Goal: Answer question/provide support: Share knowledge or assist other users

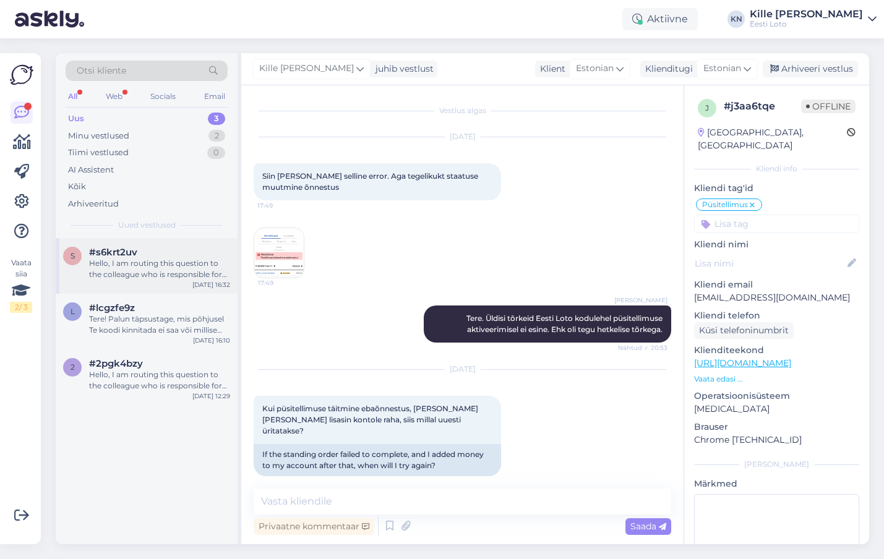
scroll to position [558, 0]
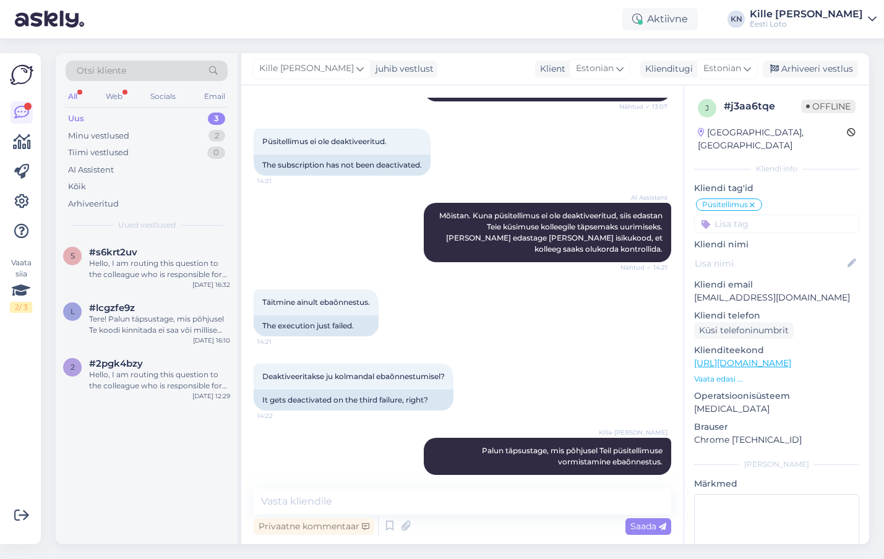
click at [129, 121] on div "Uus 3" at bounding box center [147, 118] width 162 height 17
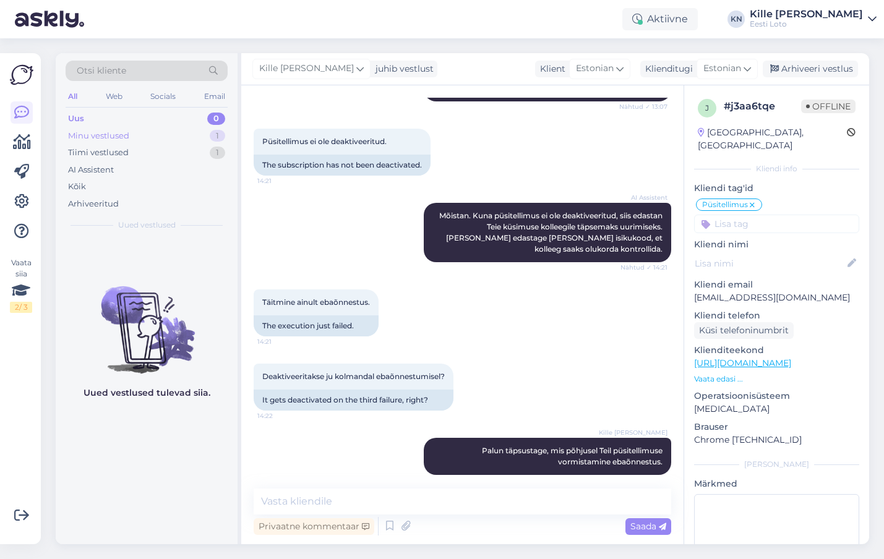
click at [132, 137] on div "Minu vestlused 1" at bounding box center [147, 135] width 162 height 17
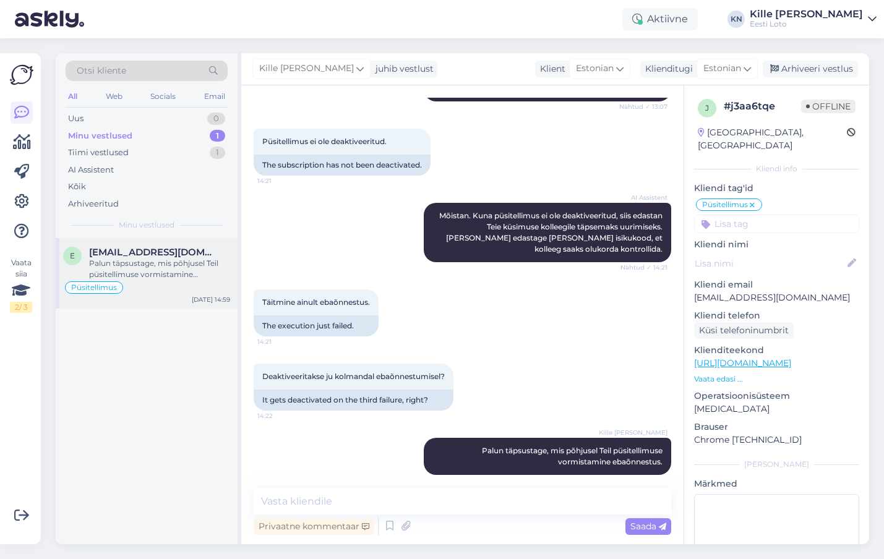
click at [133, 250] on span "[EMAIL_ADDRESS][DOMAIN_NAME]" at bounding box center [153, 252] width 129 height 11
click at [139, 150] on div "Tiimi vestlused 1" at bounding box center [147, 152] width 162 height 17
click at [106, 256] on span "[EMAIL_ADDRESS][DOMAIN_NAME]" at bounding box center [153, 252] width 129 height 11
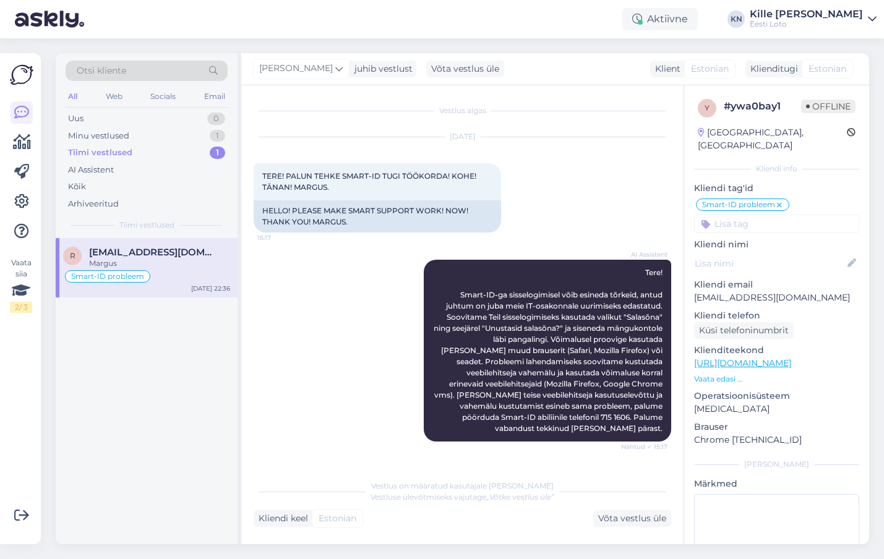
scroll to position [507, 0]
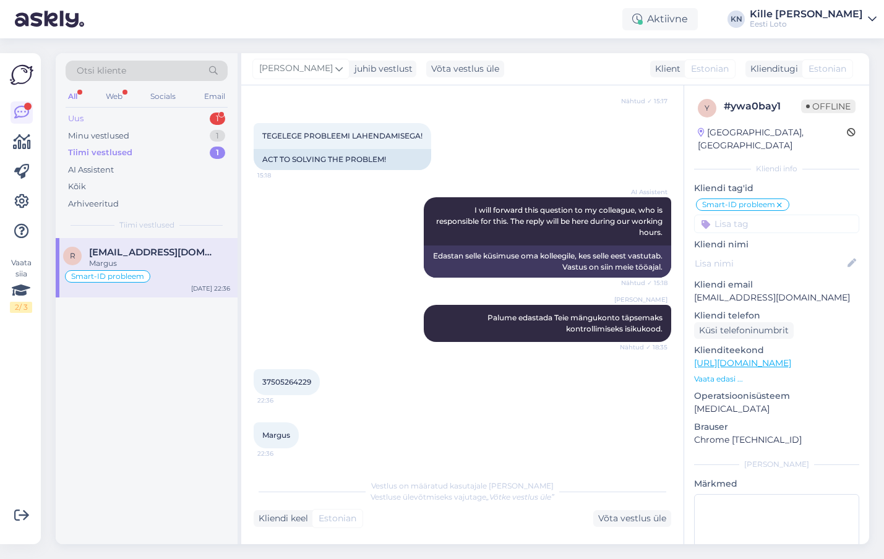
click at [129, 116] on div "Uus 1" at bounding box center [147, 118] width 162 height 17
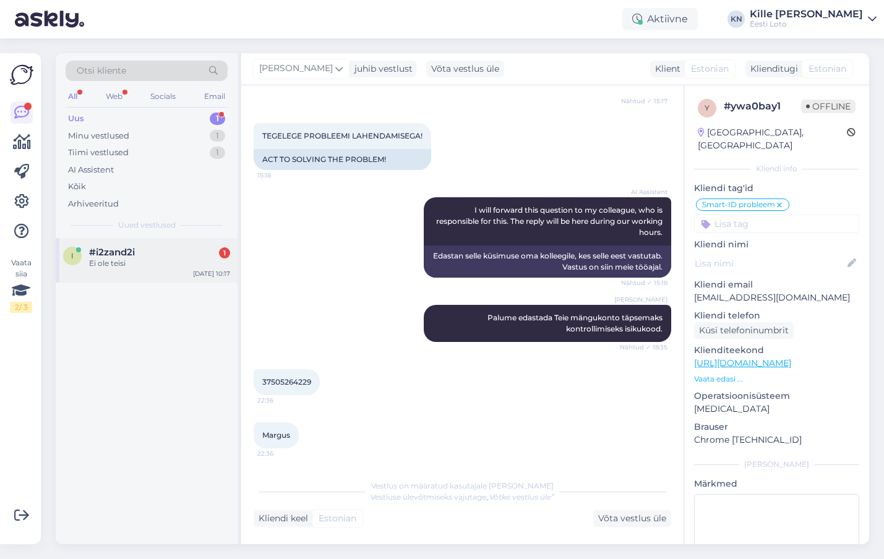
click at [146, 278] on div "i #i2zand2i 1 Ei ole teisi [DATE] 10:17" at bounding box center [147, 260] width 182 height 45
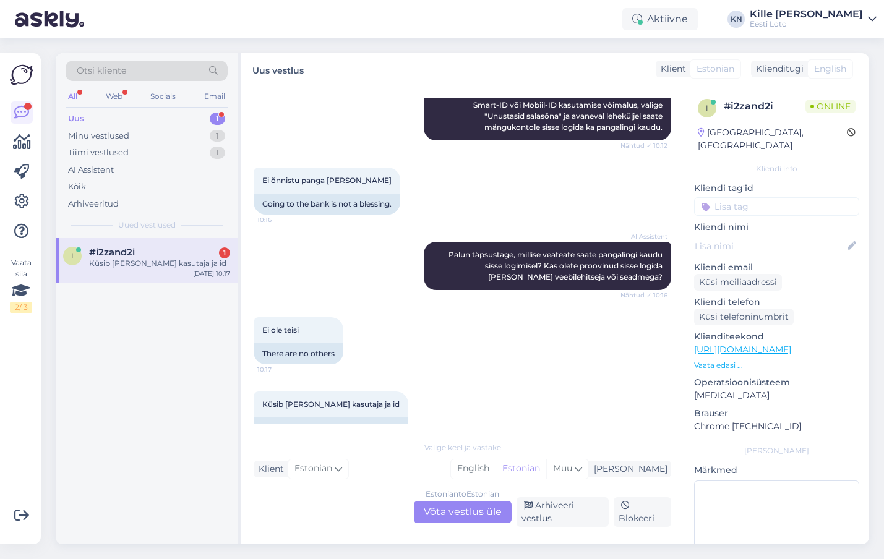
scroll to position [390, 0]
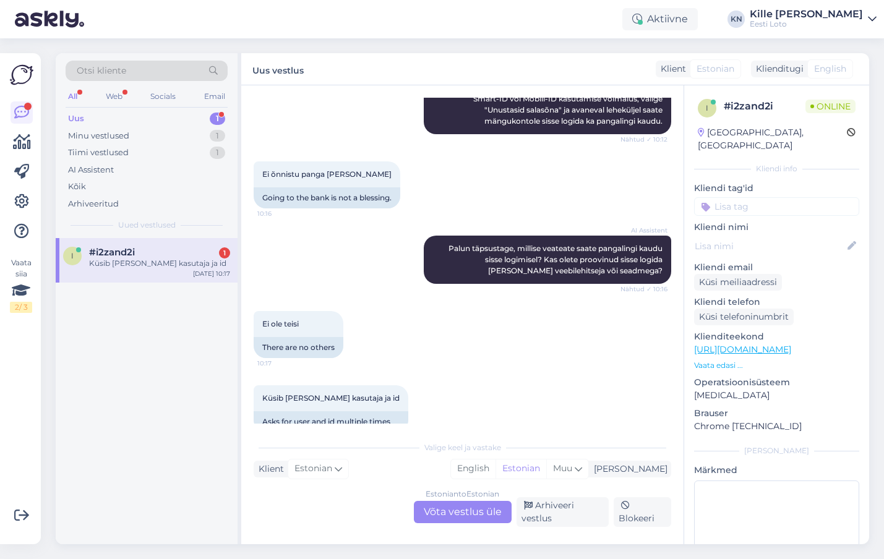
click at [441, 513] on div "Estonian to Estonian Võta vestlus üle" at bounding box center [463, 512] width 98 height 22
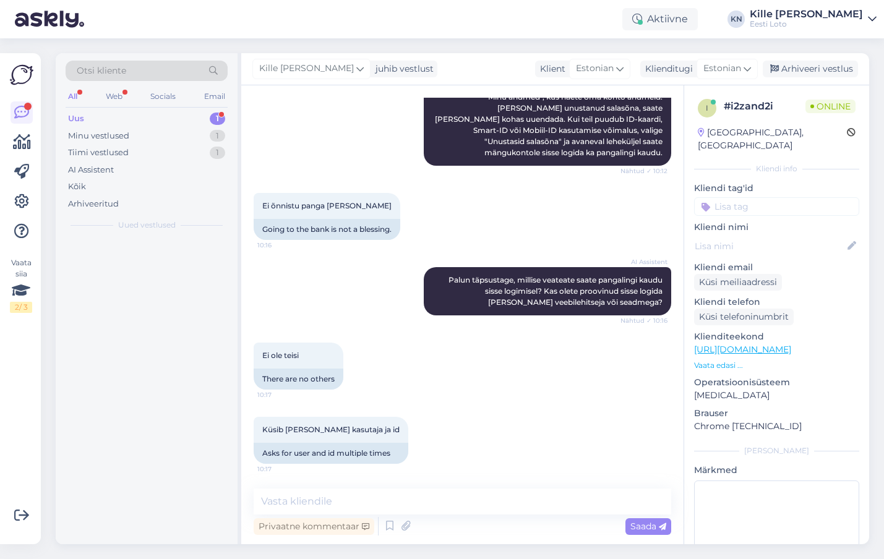
scroll to position [336, 0]
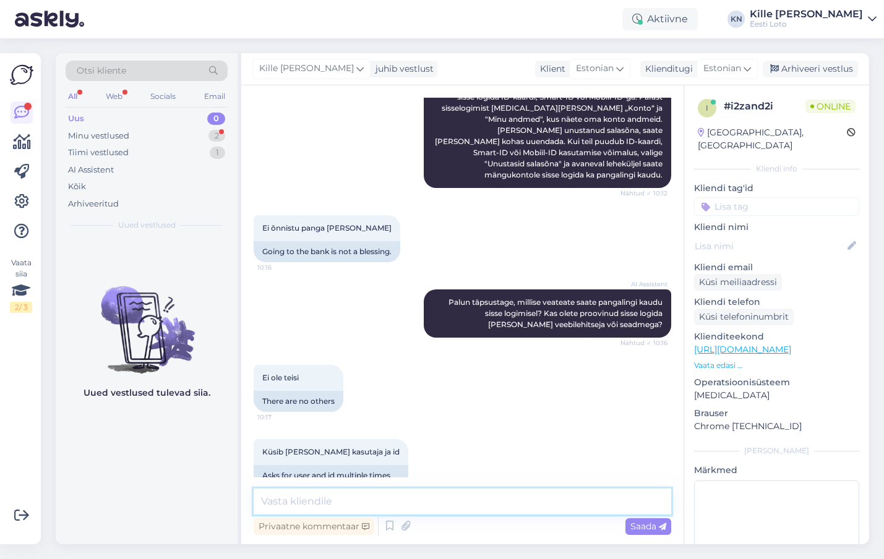
click at [431, 498] on textarea at bounding box center [462, 502] width 417 height 26
type textarea "Kontrollimiseks teatage palun enda isikukood."
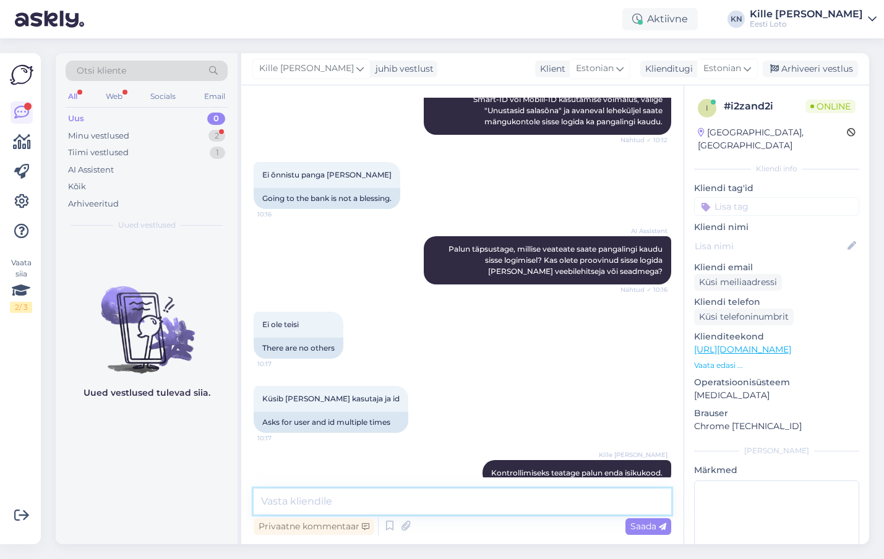
scroll to position [443, 0]
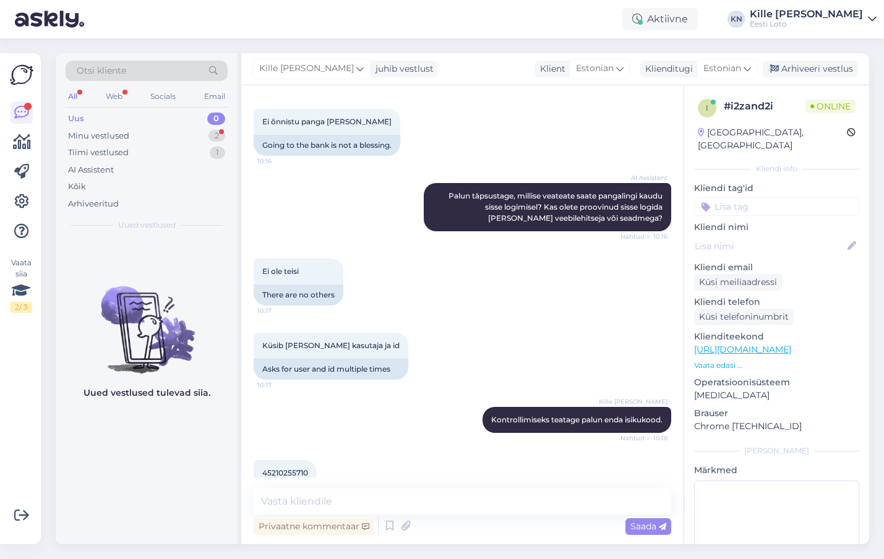
click at [288, 468] on span "45210255710" at bounding box center [285, 472] width 46 height 9
copy span "45210255710"
click at [456, 502] on textarea at bounding box center [462, 502] width 417 height 26
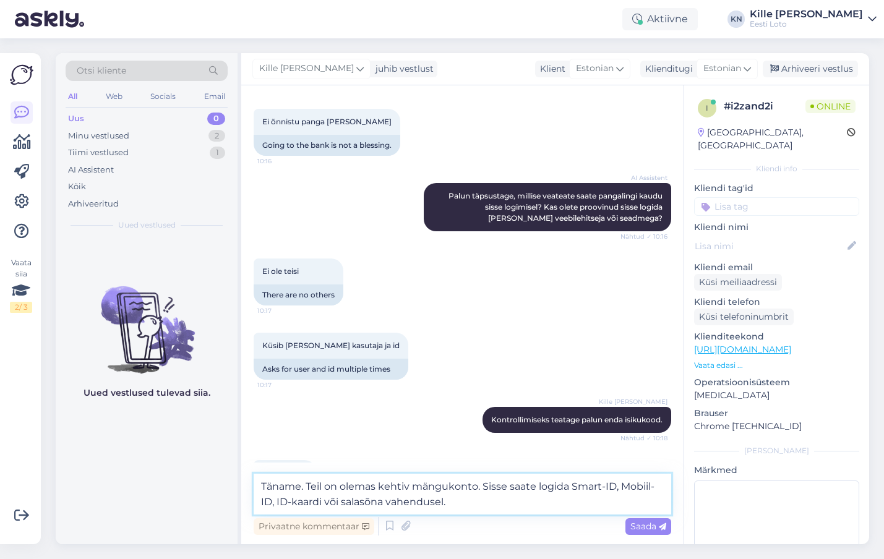
click at [487, 486] on textarea "Täname. Teil on olemas kehtiv mängukonto. Sisse saate logida Smart-ID, Mobiil-I…" at bounding box center [462, 494] width 417 height 41
drag, startPoint x: 590, startPoint y: 498, endPoint x: 528, endPoint y: 503, distance: 62.1
click at [528, 503] on textarea "Täname. Teil on olemas kehtiv mängukonto. Oma mängukontole saate sisse saate lo…" at bounding box center [462, 494] width 417 height 41
click at [556, 502] on textarea "Täname. Teil on olemas kehtiv mängukonto. Oma mängukontole saate sisse saate lo…" at bounding box center [462, 494] width 417 height 41
type textarea "Täname. Teil on olemas kehtiv mängukonto. Oma mängukontole saate sisse saate lo…"
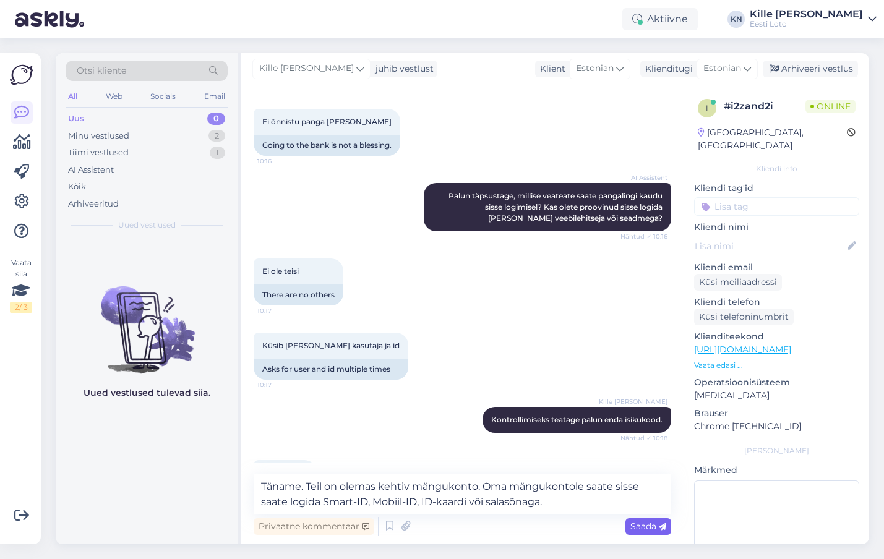
click at [642, 521] on span "Saada" at bounding box center [648, 526] width 36 height 11
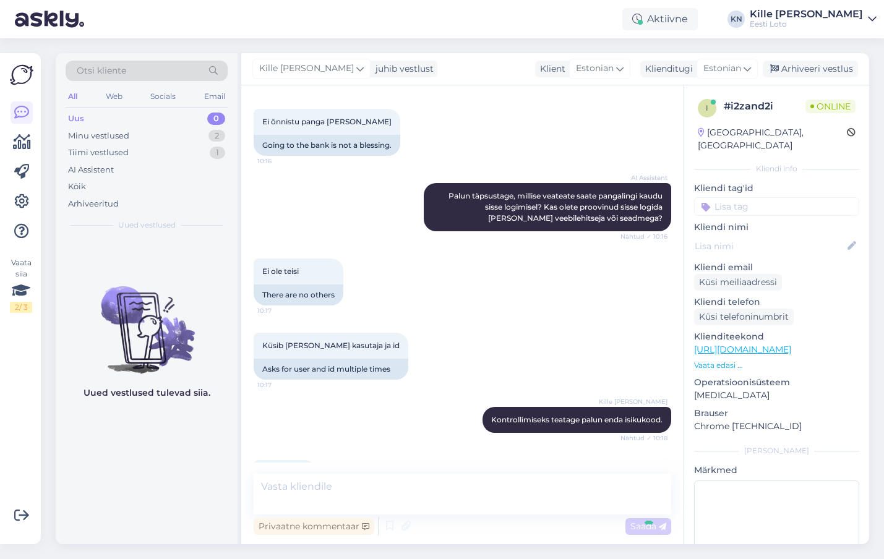
scroll to position [518, 0]
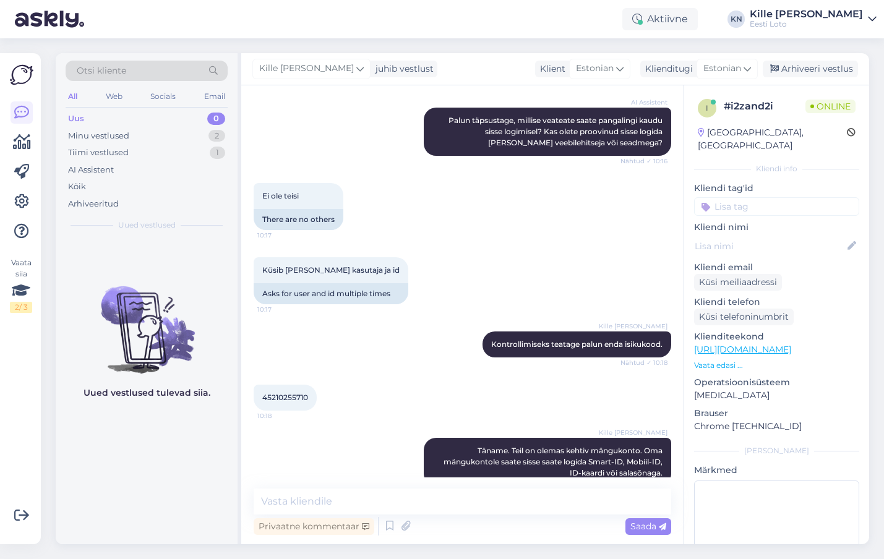
click at [733, 197] on input at bounding box center [776, 206] width 165 height 19
type input "kont"
click at [809, 234] on div "Mängukonto" at bounding box center [821, 240] width 61 height 12
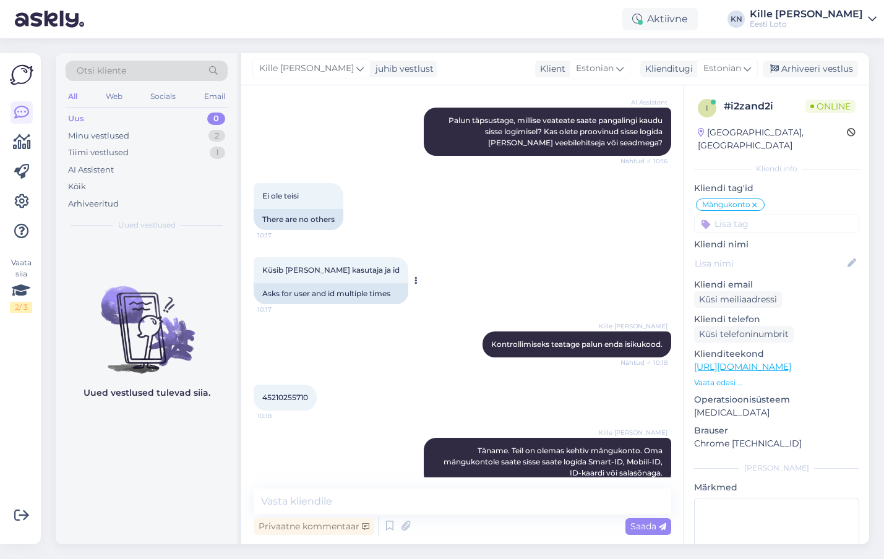
scroll to position [571, 0]
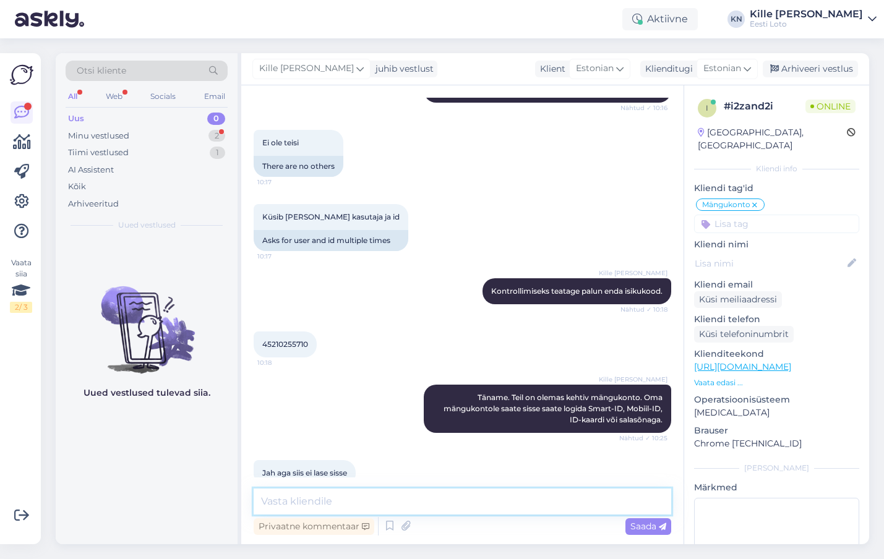
click at [446, 503] on textarea at bounding box center [462, 502] width 417 height 26
click at [384, 502] on textarea "Näeme, et olete [PERSON_NAME] korra sisse loginud enda mängukontole." at bounding box center [462, 502] width 417 height 26
type textarea "Näeme, et [PERSON_NAME] korra sisse loginud enda mängukontole."
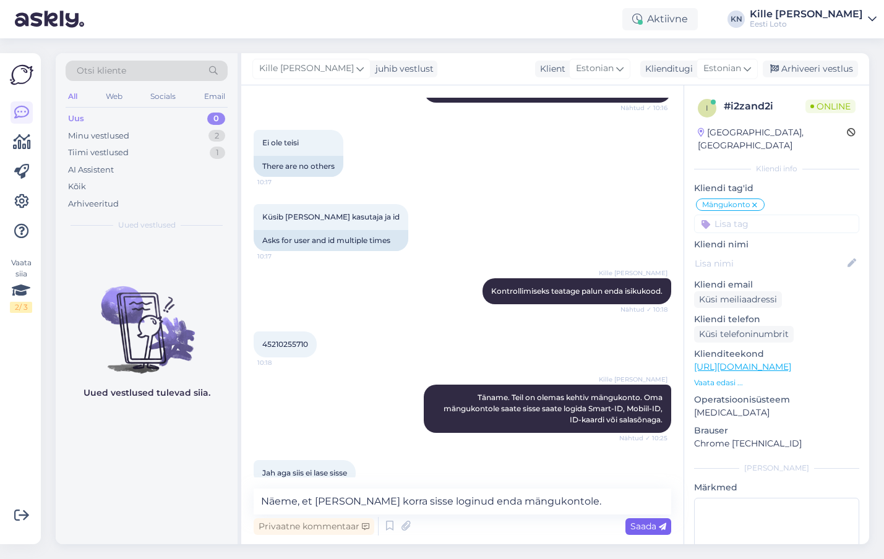
click at [650, 523] on span "Saada" at bounding box center [648, 526] width 36 height 11
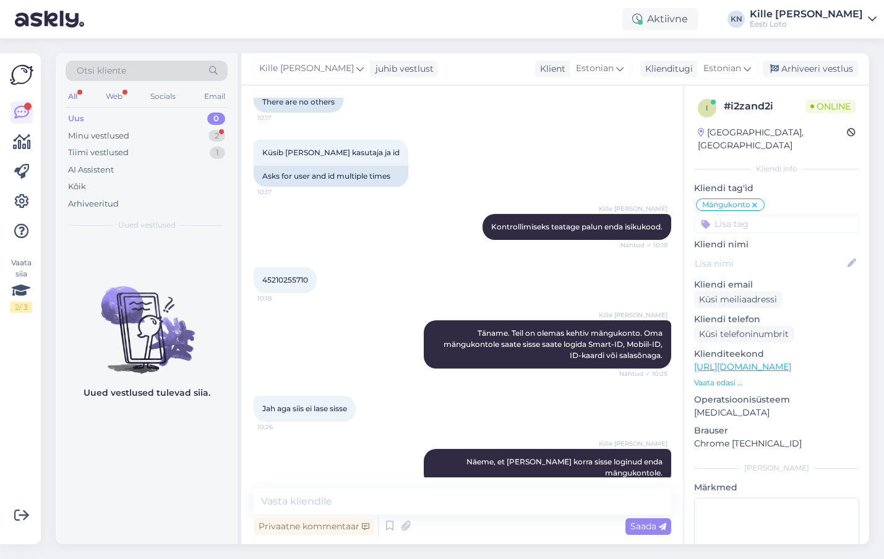
scroll to position [689, 0]
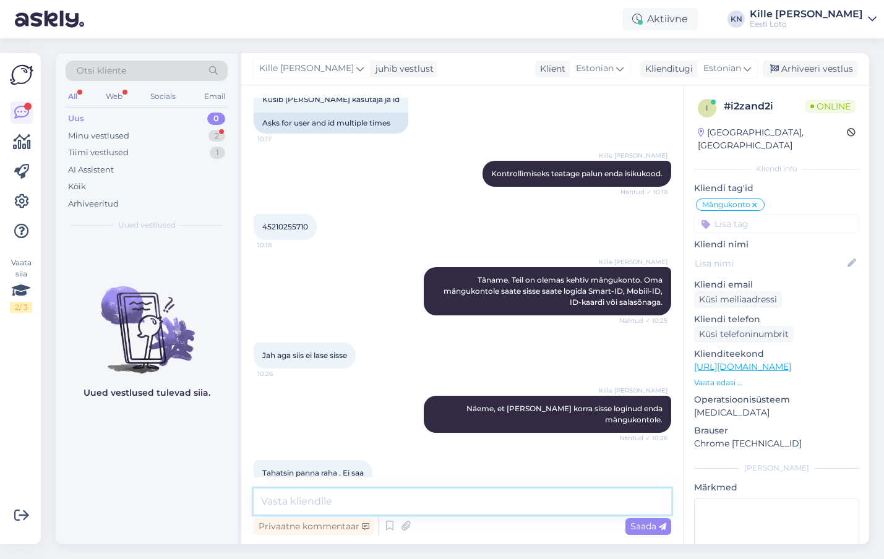
click at [338, 506] on textarea at bounding box center [462, 502] width 417 height 26
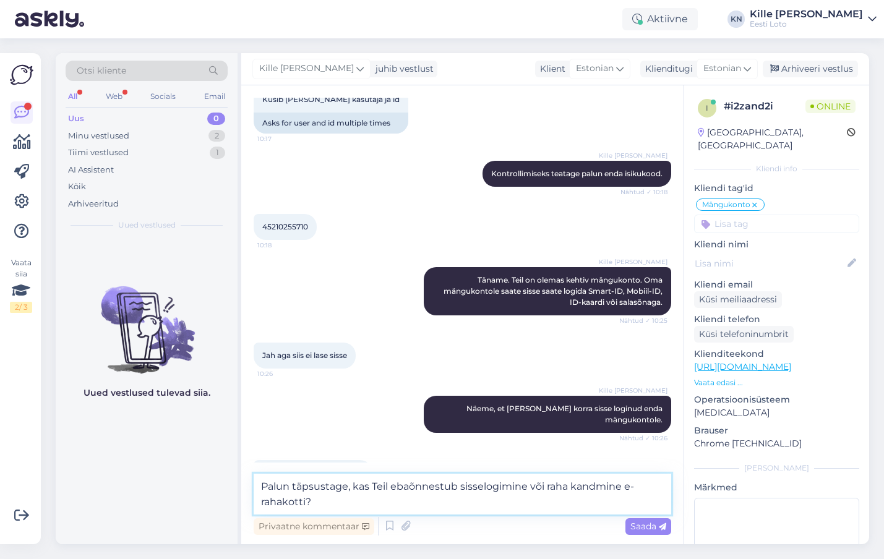
click at [461, 505] on textarea "Palun täpsustage, kas Teil ebaõnnestub sisselogimine või raha kandmine e-rahako…" at bounding box center [462, 494] width 417 height 41
type textarea "Palun täpsustage, kas Teil ebaõnnestub sisselogimine või raha kandmine e-rahako…"
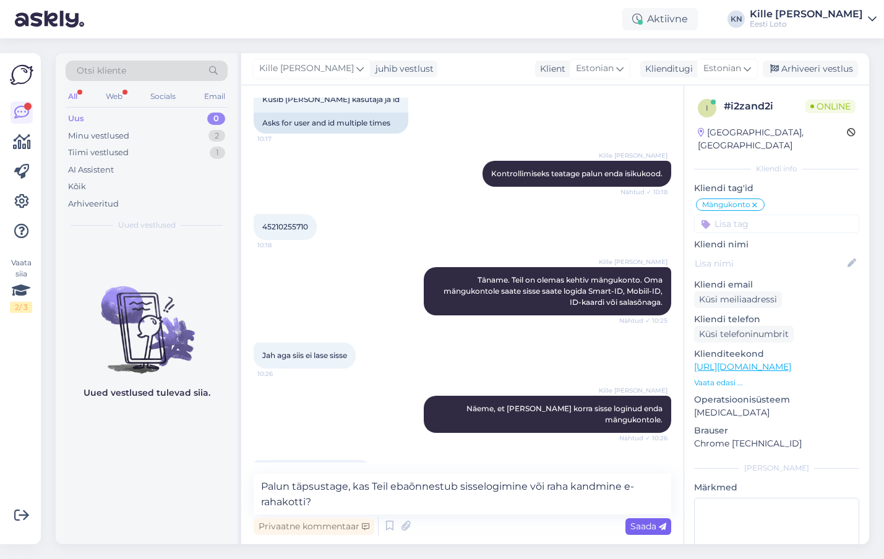
click at [643, 521] on span "Saada" at bounding box center [648, 526] width 36 height 11
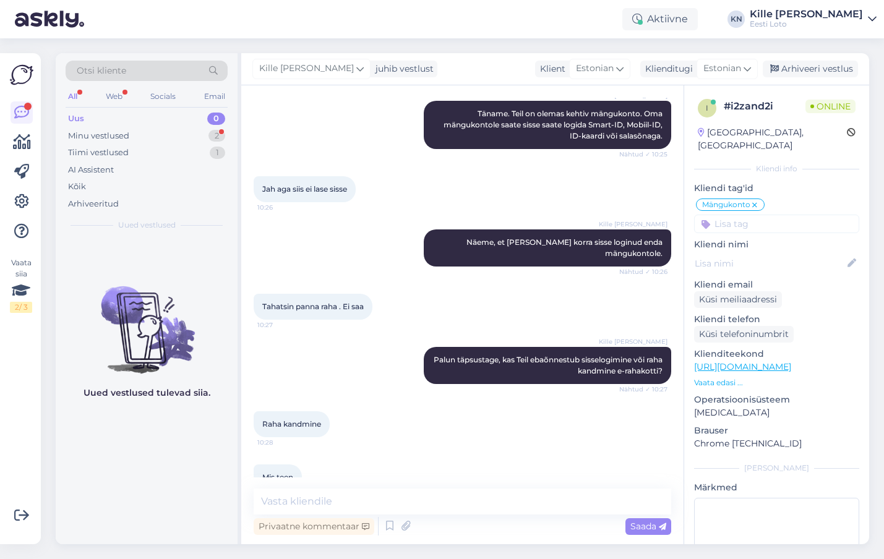
scroll to position [860, 0]
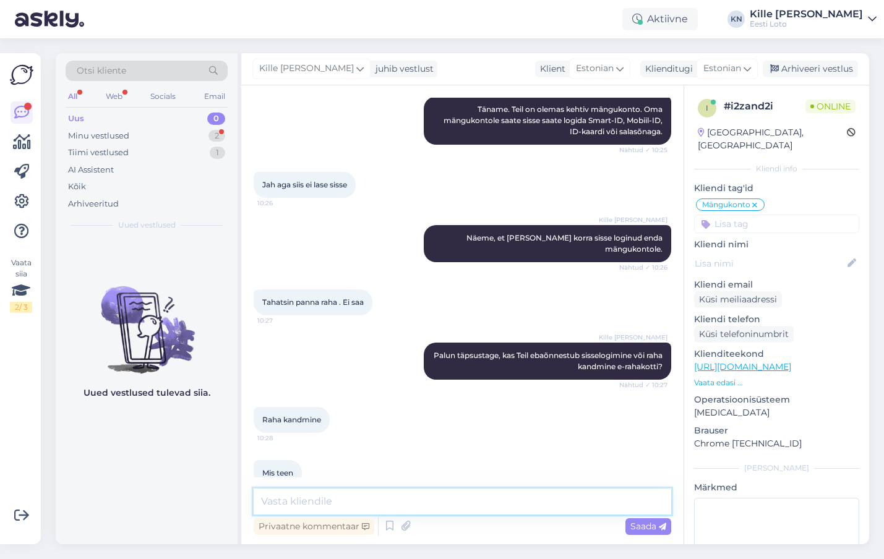
click at [414, 498] on textarea at bounding box center [462, 502] width 417 height 26
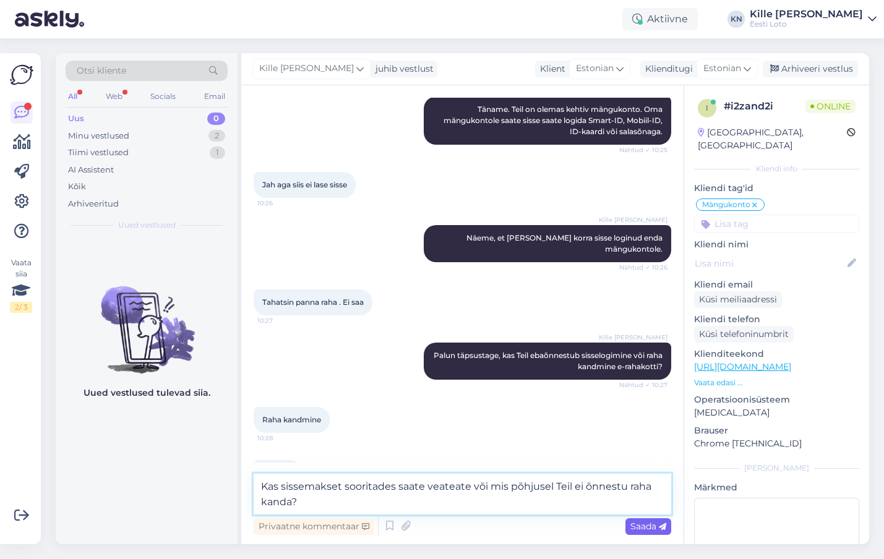
type textarea "Kas sissemakset sooritades saate veateate või mis põhjusel Teil ei õnnestu raha…"
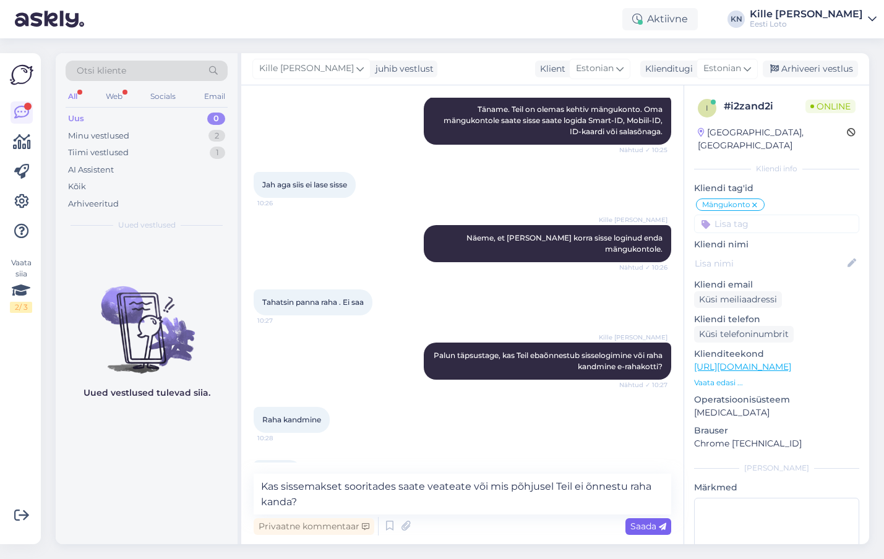
click at [639, 526] on span "Saada" at bounding box center [648, 526] width 36 height 11
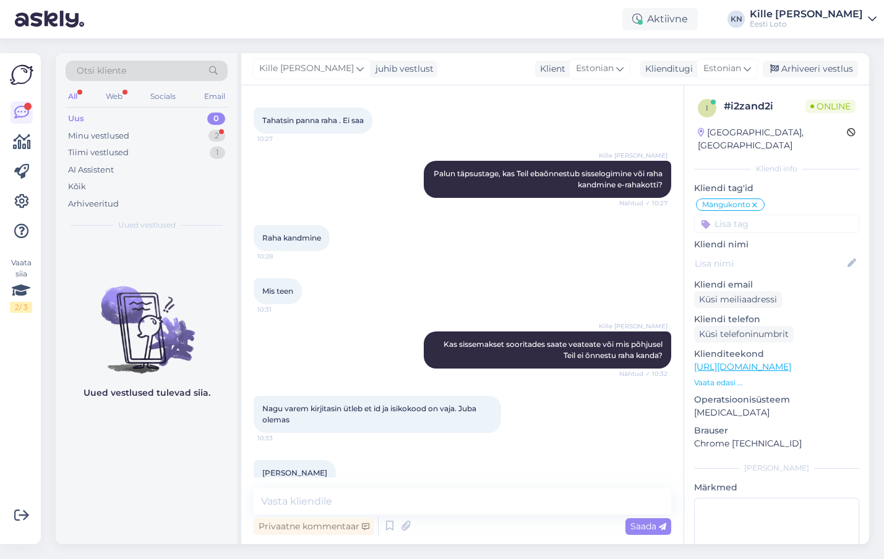
scroll to position [983, 0]
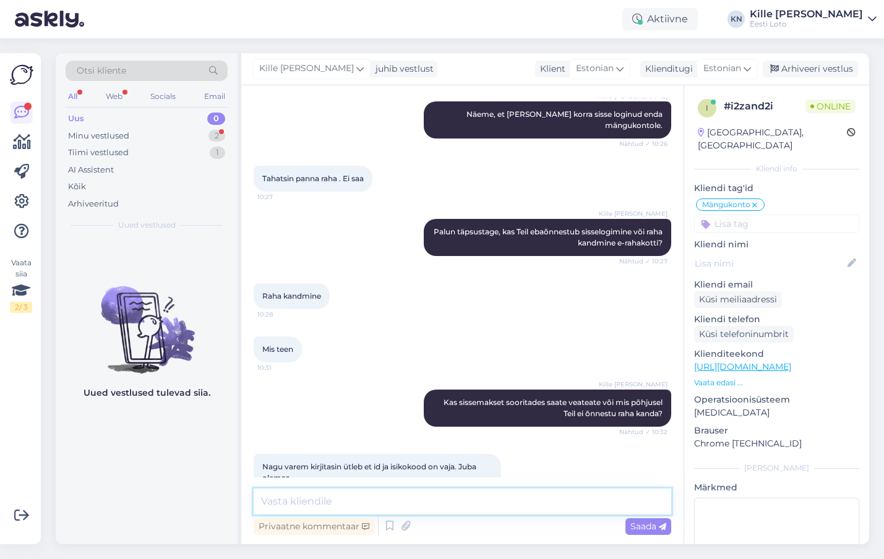
drag, startPoint x: 382, startPoint y: 496, endPoint x: 405, endPoint y: 458, distance: 44.1
click at [383, 496] on textarea at bounding box center [462, 502] width 417 height 26
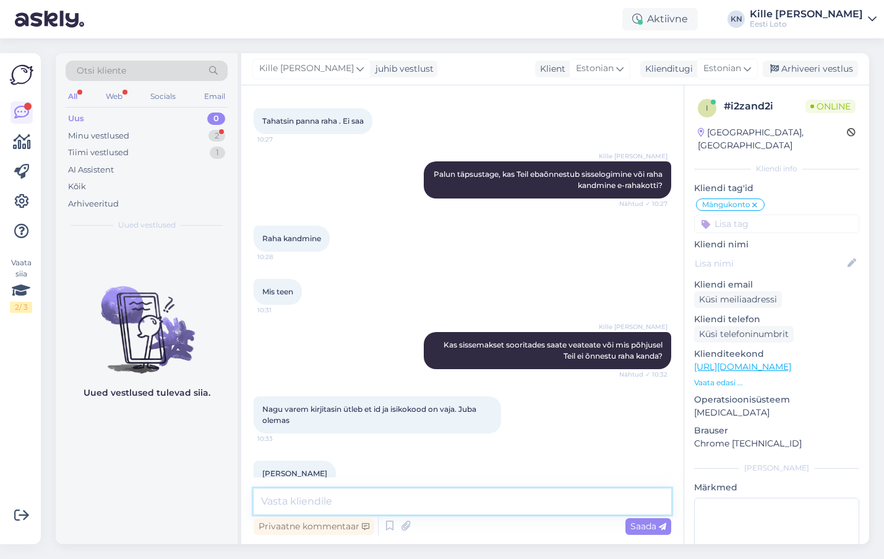
scroll to position [1040, 0]
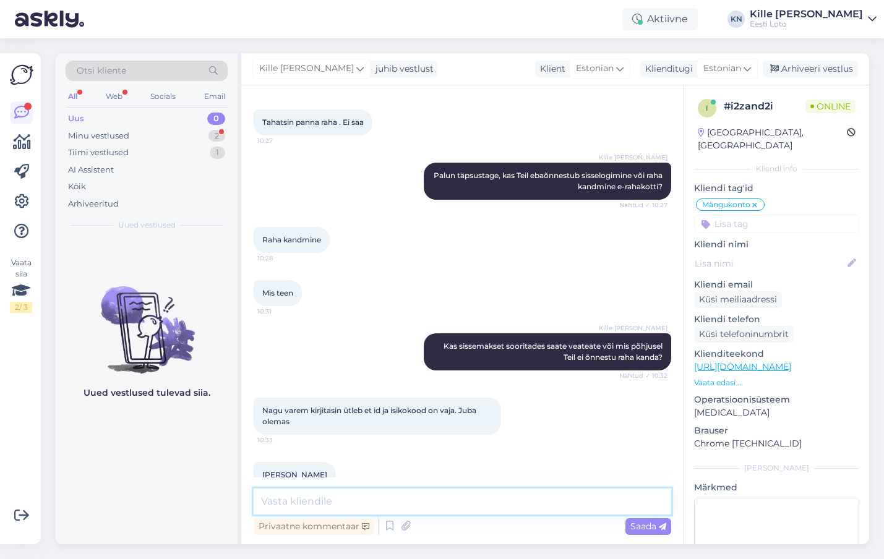
click at [372, 508] on textarea at bounding box center [462, 502] width 417 height 26
type textarea "K"
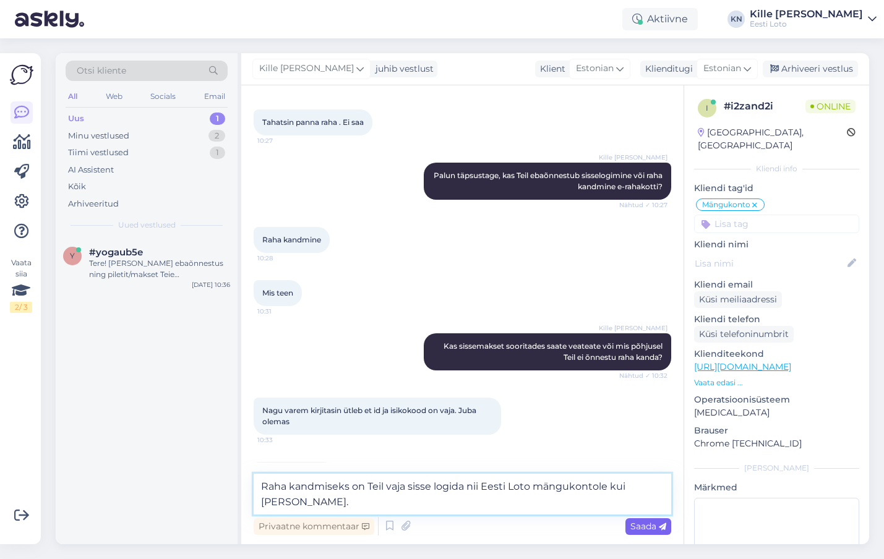
type textarea "Raha kandmiseks on Teil vaja sisse logida nii Eesti Loto mängukontole kui [PERS…"
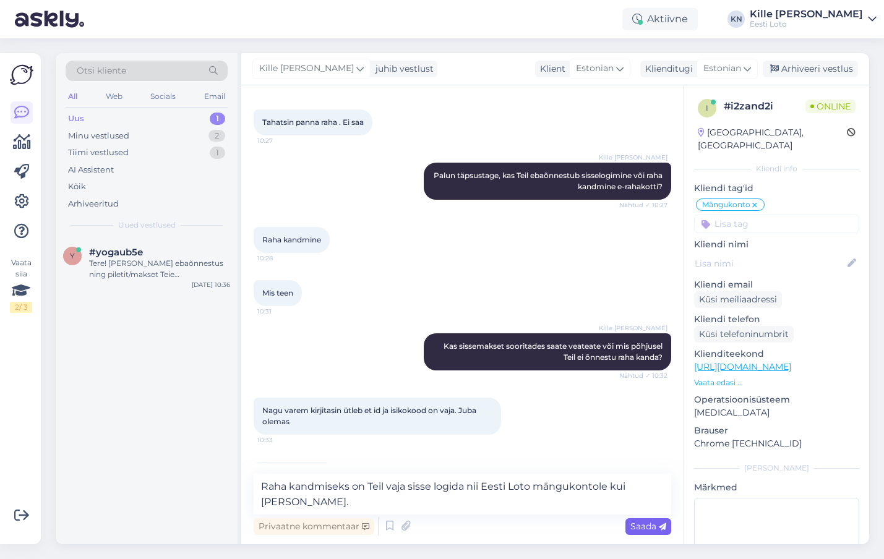
click at [646, 524] on span "Saada" at bounding box center [648, 526] width 36 height 11
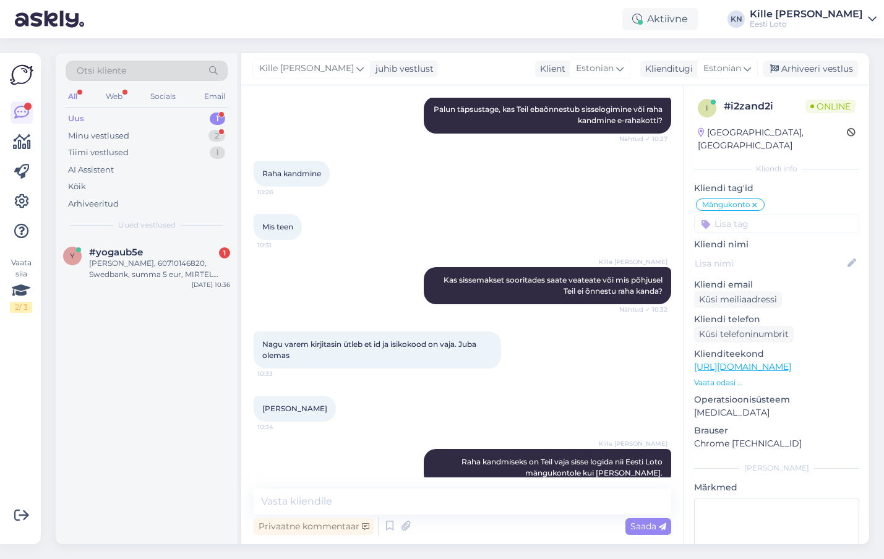
scroll to position [1159, 0]
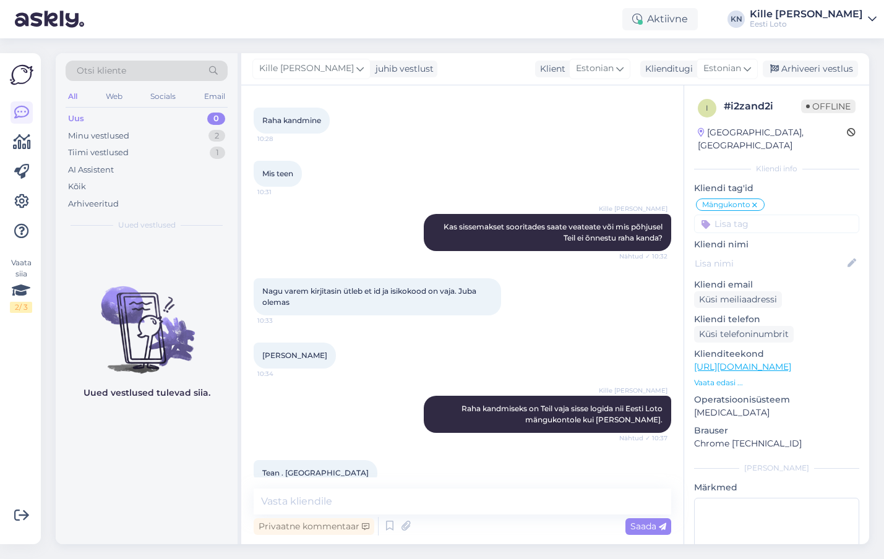
click at [148, 124] on div "Uus 0" at bounding box center [147, 118] width 162 height 17
click at [306, 500] on textarea at bounding box center [462, 502] width 417 height 26
click at [347, 510] on textarea at bounding box center [462, 502] width 417 height 26
click at [495, 501] on textarea at bounding box center [462, 502] width 417 height 26
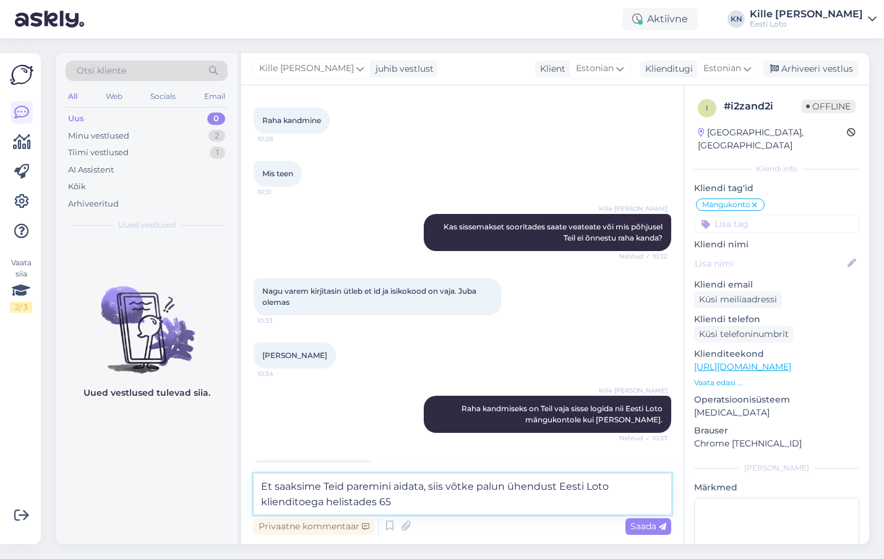
type textarea "Et saaksime Teid paremini aidata, siis võtke palun ühendust Eesti Loto kliendit…"
drag, startPoint x: 433, startPoint y: 497, endPoint x: 259, endPoint y: 476, distance: 175.7
click at [259, 476] on textarea "Et saaksime Teid paremini aidata, siis võtke palun ühendust Eesti Loto kliendit…" at bounding box center [462, 494] width 417 height 41
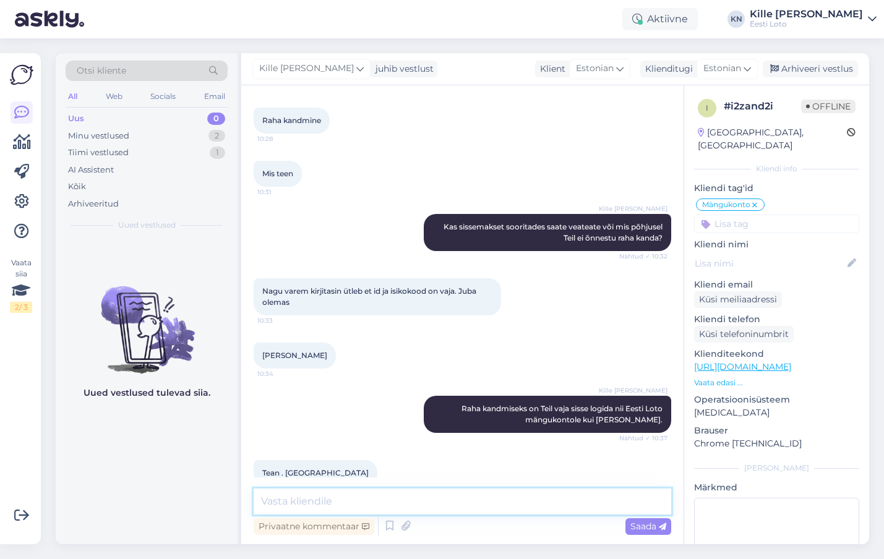
click at [292, 506] on textarea at bounding box center [462, 502] width 417 height 26
click at [311, 504] on textarea at bounding box center [462, 502] width 417 height 26
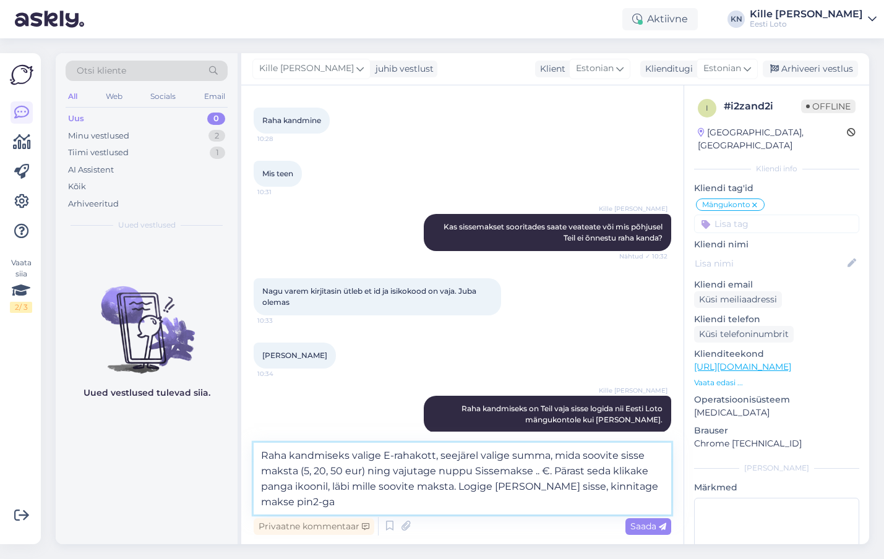
click at [360, 457] on textarea "Raha kandmiseks valige E-rahakott, seejärel valige summa, mida soovite sisse ma…" at bounding box center [462, 479] width 417 height 72
click at [461, 499] on textarea "Raha kandmiseks valige E-rahakott, seejärel valige summa, mida soovite sisse ma…" at bounding box center [462, 479] width 417 height 72
click at [327, 487] on textarea "Raha kandmiseks valige E-rahakott, seejärel valige summa, mida soovite sisse ma…" at bounding box center [462, 479] width 417 height 72
click at [378, 503] on textarea "Raha kandmiseks valige E-rahakott, seejärel valige summa, mida soovite sisse ma…" at bounding box center [462, 479] width 417 height 72
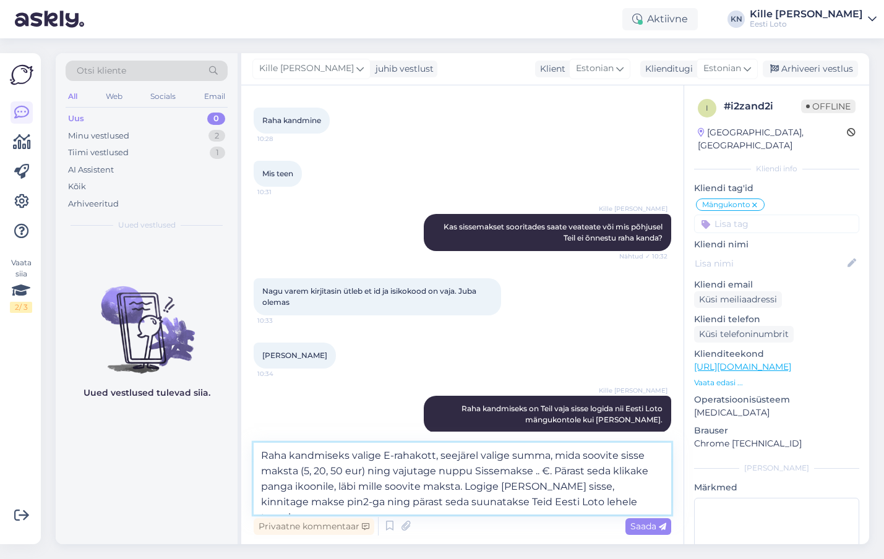
scroll to position [1205, 0]
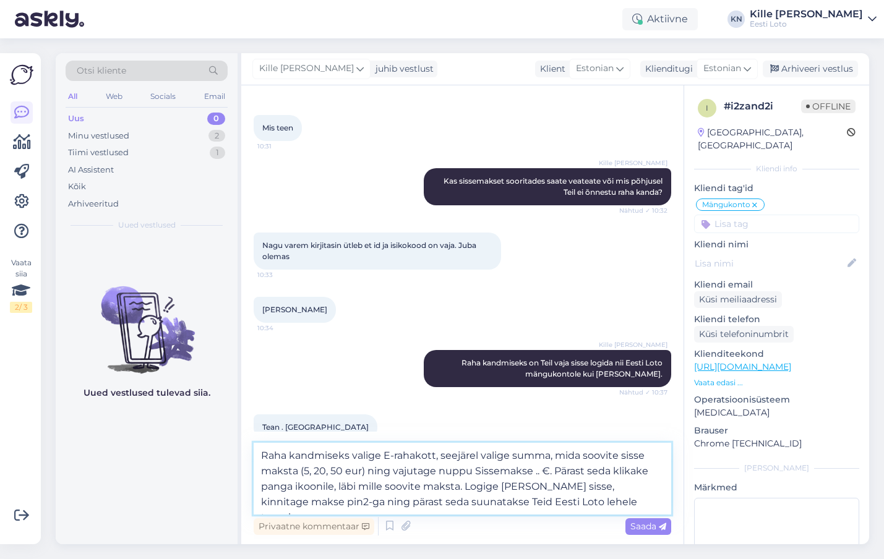
click at [278, 498] on textarea "Raha kandmiseks valige E-rahakott, seejärel valige summa, mida soovite sisse ma…" at bounding box center [462, 479] width 417 height 72
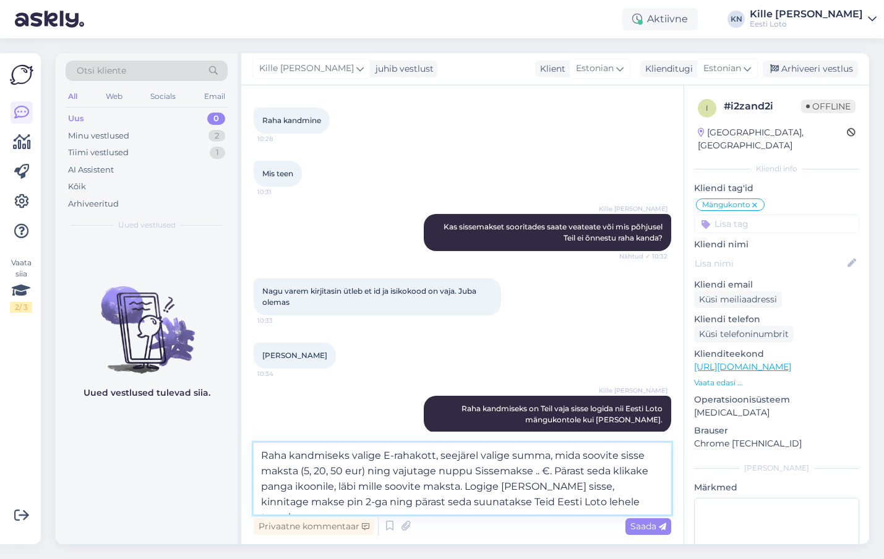
drag, startPoint x: 315, startPoint y: 498, endPoint x: 339, endPoint y: 485, distance: 27.7
click at [315, 498] on textarea "Raha kandmiseks valige E-rahakott, seejärel valige summa, mida soovite sisse ma…" at bounding box center [462, 479] width 417 height 72
type textarea "Raha kandmiseks valige E-rahakott, seejärel valige summa, mida soovite sisse ma…"
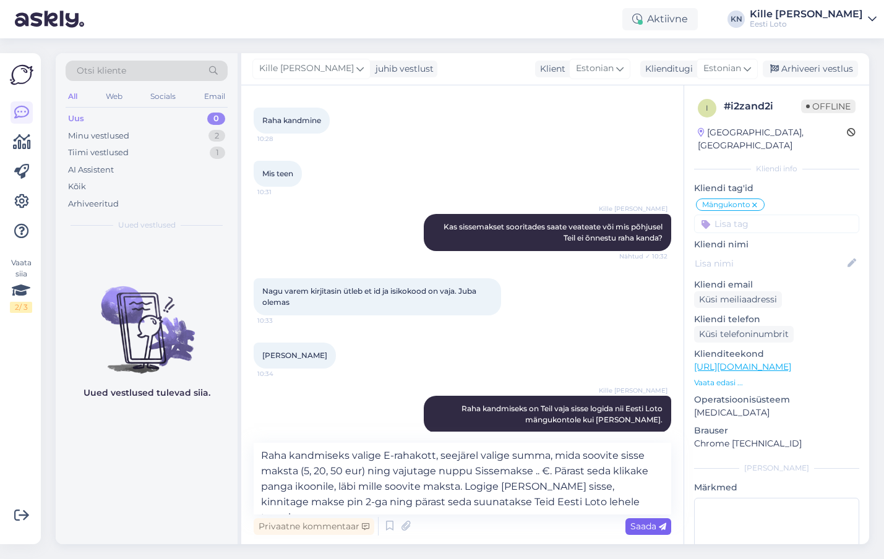
click at [648, 527] on span "Saada" at bounding box center [648, 526] width 36 height 11
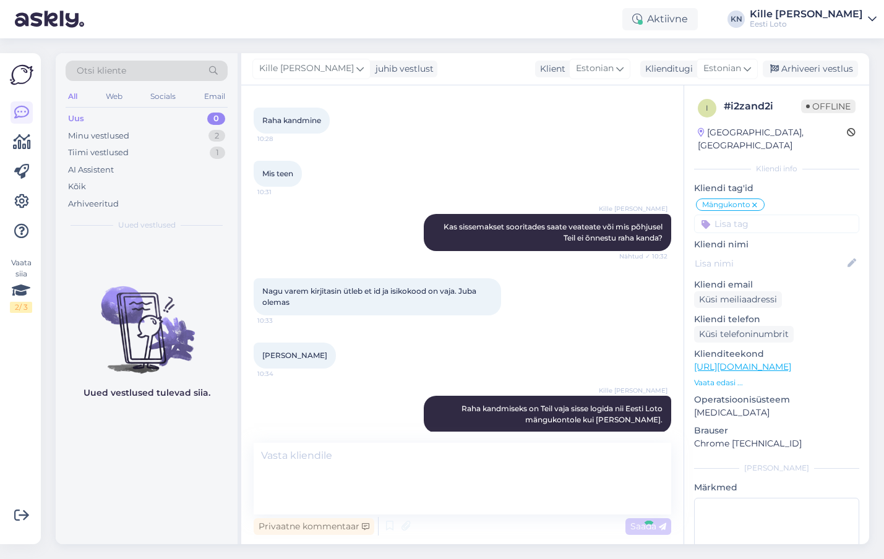
scroll to position [1268, 0]
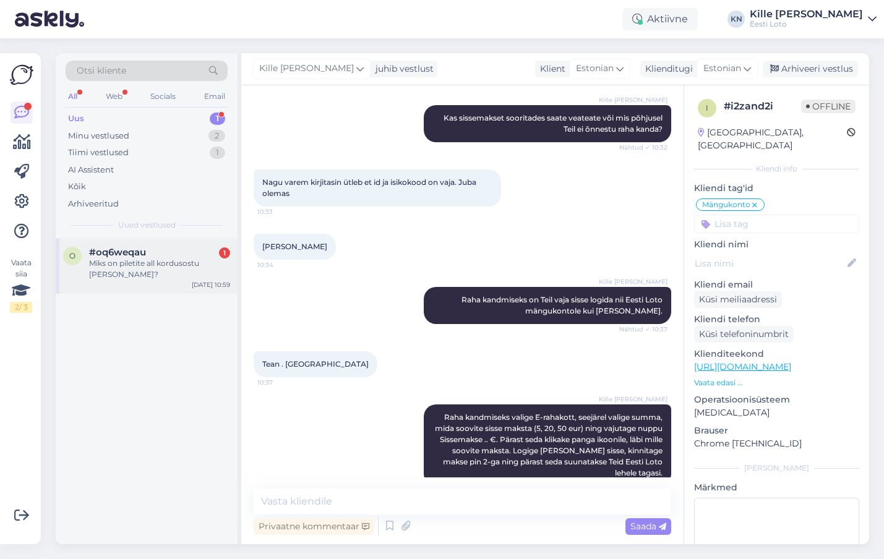
click at [169, 244] on div "o #oq6weqau 1 Miks on piletite all kordusostu [PERSON_NAME]? [DATE] 10:59" at bounding box center [147, 266] width 182 height 56
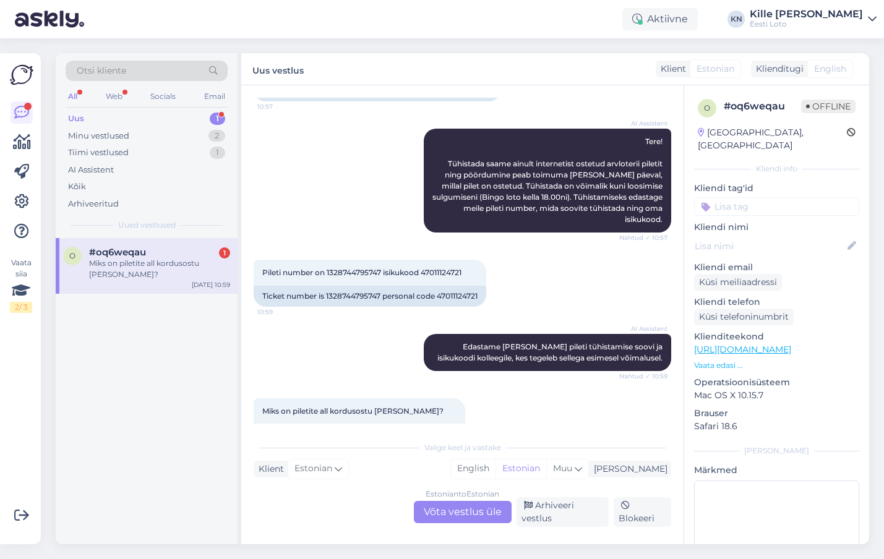
scroll to position [155, 0]
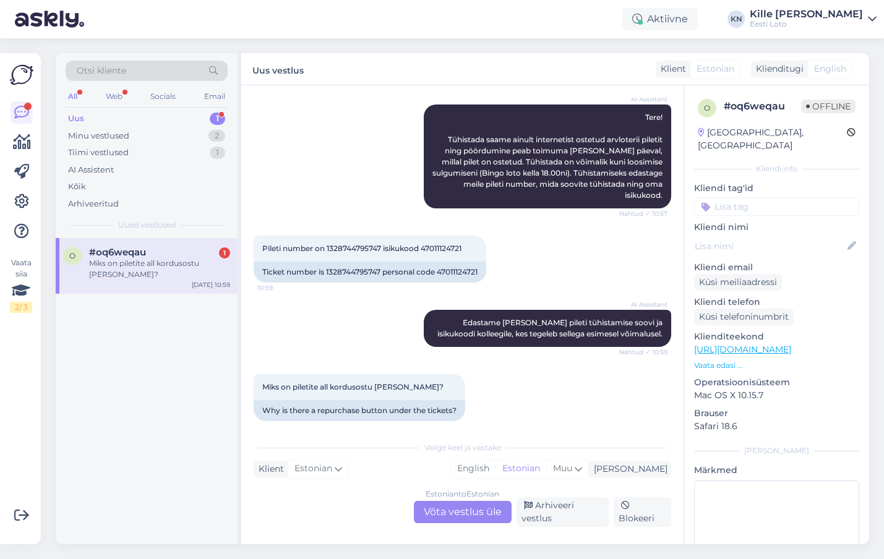
click at [469, 512] on div "Estonian to Estonian Võta vestlus üle" at bounding box center [463, 512] width 98 height 22
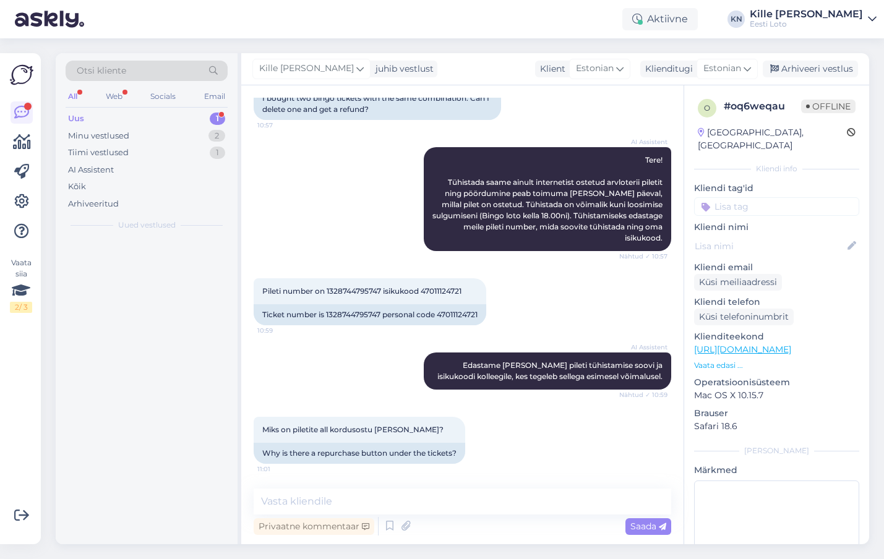
scroll to position [101, 0]
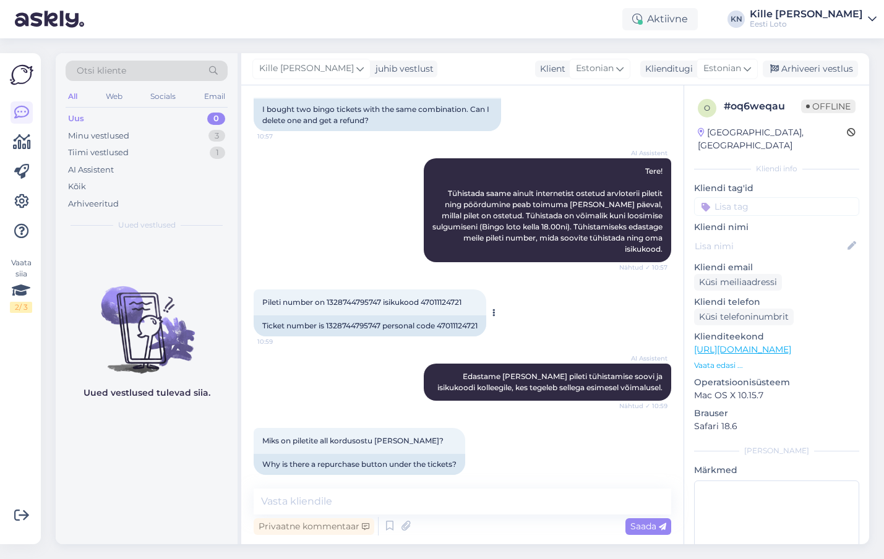
click at [351, 297] on span "Pileti number on 1328744795747 isikukood 47011124721" at bounding box center [361, 301] width 199 height 9
copy span "1328744795747"
click at [95, 139] on div "Minu vestlused" at bounding box center [98, 136] width 61 height 12
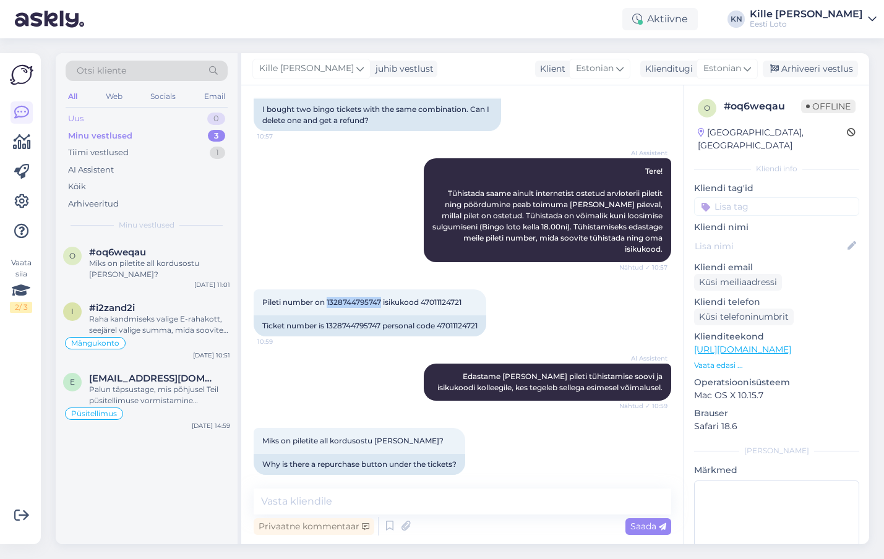
click at [89, 124] on div "Uus 0" at bounding box center [147, 118] width 162 height 17
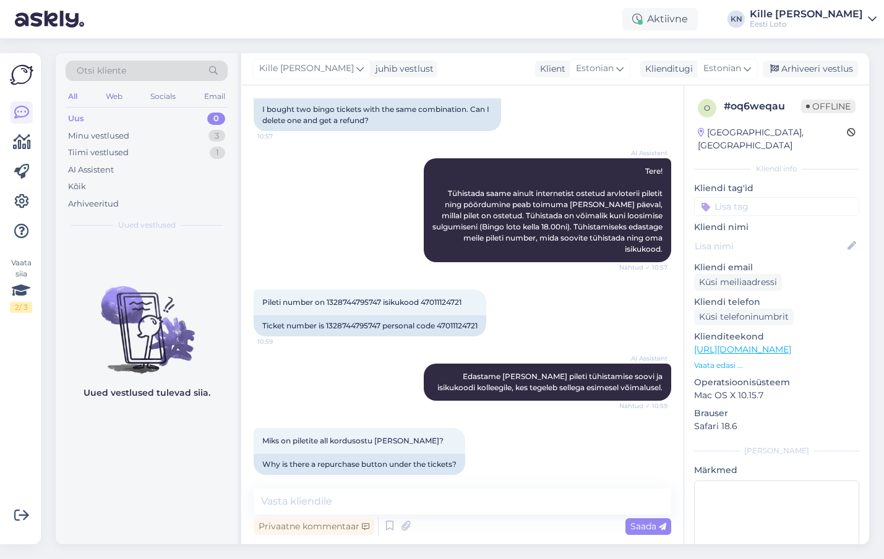
click at [304, 240] on div "AI Assistent Tere! Tühistada saame ainult internetist ostetud arvloterii pileti…" at bounding box center [462, 210] width 417 height 131
click at [165, 153] on div "Tiimi vestlused 1" at bounding box center [147, 152] width 162 height 17
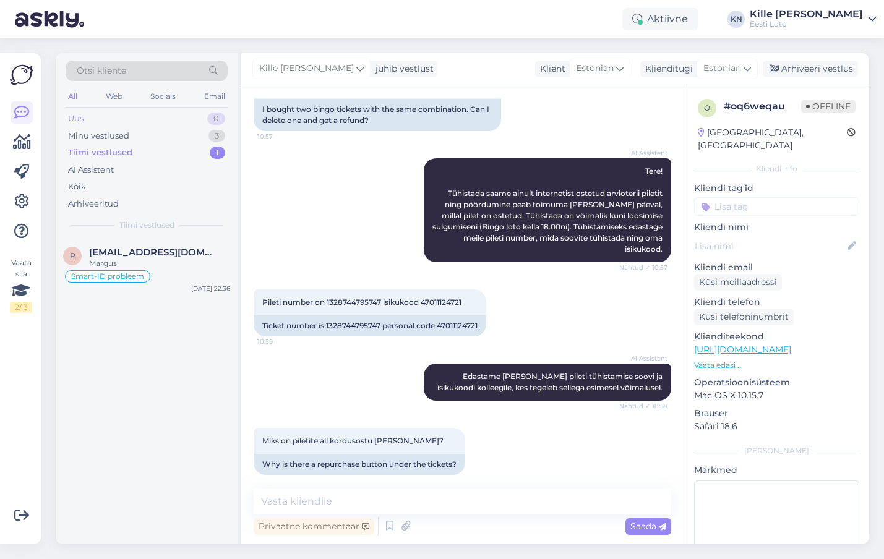
click at [121, 124] on div "Uus 0" at bounding box center [147, 118] width 162 height 17
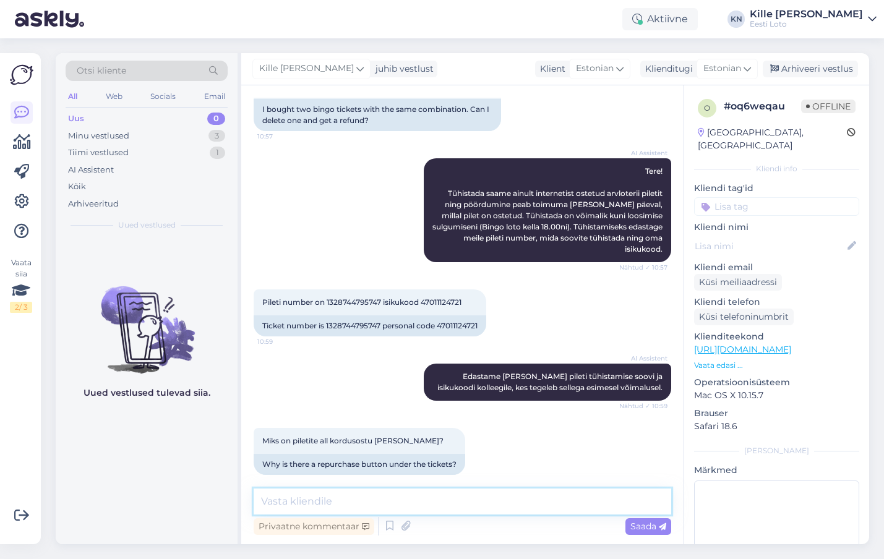
drag, startPoint x: 385, startPoint y: 502, endPoint x: 393, endPoint y: 555, distance: 53.2
click at [385, 502] on textarea at bounding box center [462, 502] width 417 height 26
click at [422, 492] on textarea at bounding box center [462, 502] width 417 height 26
paste textarea "Teie pilet on tühistatud ja raha on tagastatud Teie e-rahakotti."
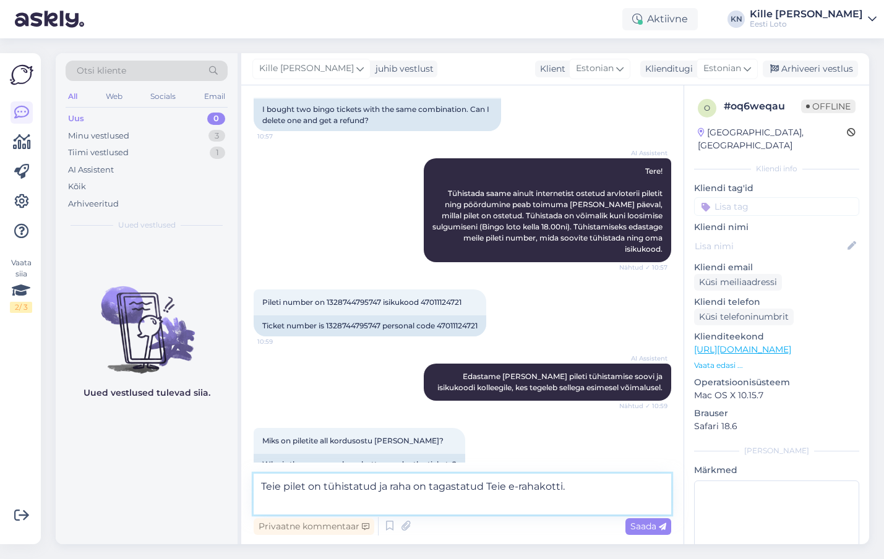
click at [258, 502] on textarea "Teie pilet on tühistatud ja raha on tagastatud Teie e-rahakotti." at bounding box center [462, 494] width 417 height 41
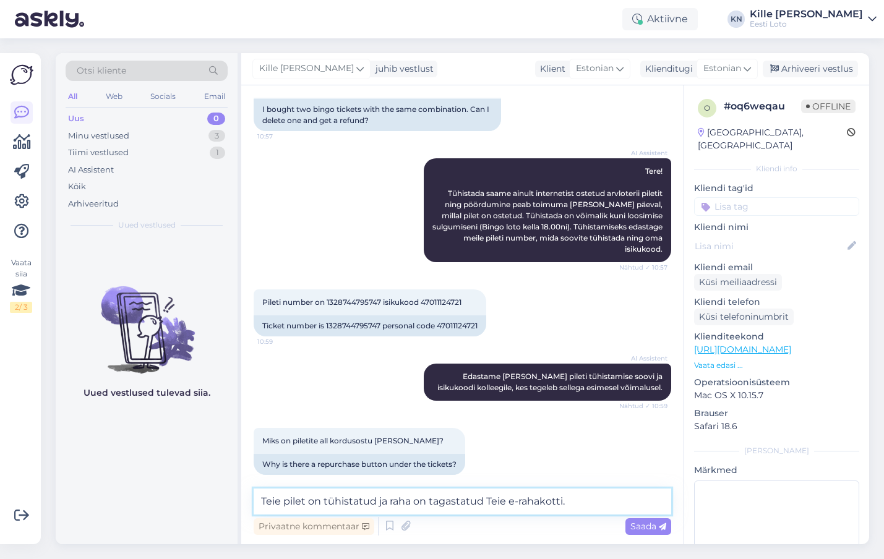
click at [579, 497] on textarea "Teie pilet on tühistatud ja raha on tagastatud Teie e-rahakotti." at bounding box center [462, 502] width 417 height 26
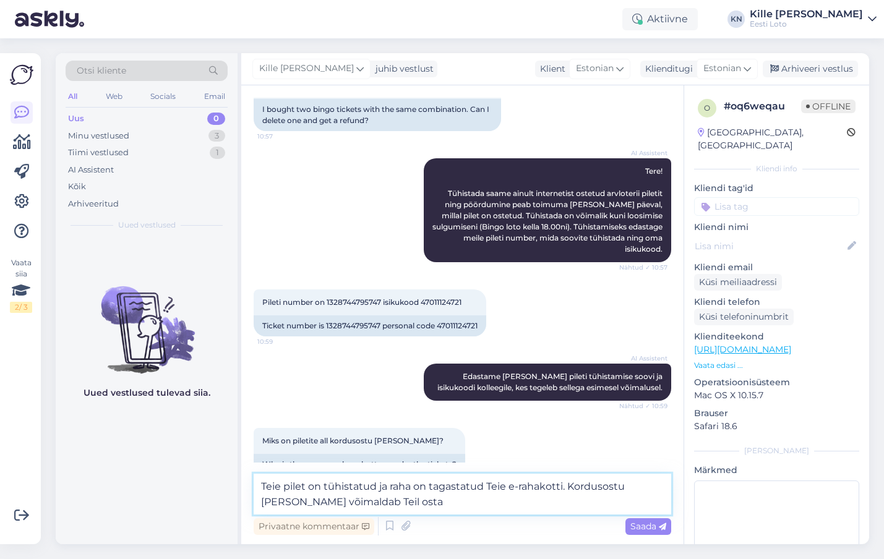
click at [536, 506] on textarea "Teie pilet on tühistatud ja raha on tagastatud Teie e-rahakotti. Kordusostu [PE…" at bounding box center [462, 494] width 417 height 41
click at [565, 504] on textarea "Teie pilet on tühistatud ja raha on tagastatud Teie e-rahakotti. Kordusostu [PE…" at bounding box center [462, 494] width 417 height 41
paste textarea "(kordusostule vajutades ilmuvad piletinumbrid veelkord ostjale kontrollimiseks)"
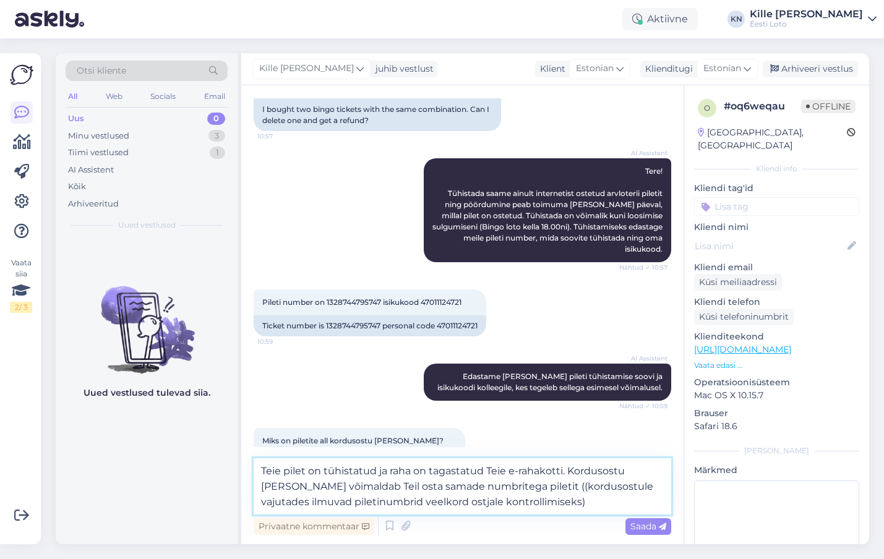
drag, startPoint x: 496, startPoint y: 487, endPoint x: 510, endPoint y: 488, distance: 13.6
click at [497, 487] on textarea "Teie pilet on tühistatud ja raha on tagastatud Teie e-rahakotti. Kordusostu [PE…" at bounding box center [462, 486] width 417 height 56
click at [525, 502] on textarea "Teie pilet on tühistatud ja raha on tagastatud Teie e-rahakotti. Kordusostu [PE…" at bounding box center [462, 486] width 417 height 56
click at [287, 505] on textarea "Teie pilet on tühistatud ja raha on tagastatud Teie e-rahakotti. Kordusostu [PE…" at bounding box center [462, 486] width 417 height 56
click at [504, 503] on textarea "Teie pilet on tühistatud ja raha on tagastatud Teie e-rahakotti. Kordusostu [PE…" at bounding box center [462, 486] width 417 height 56
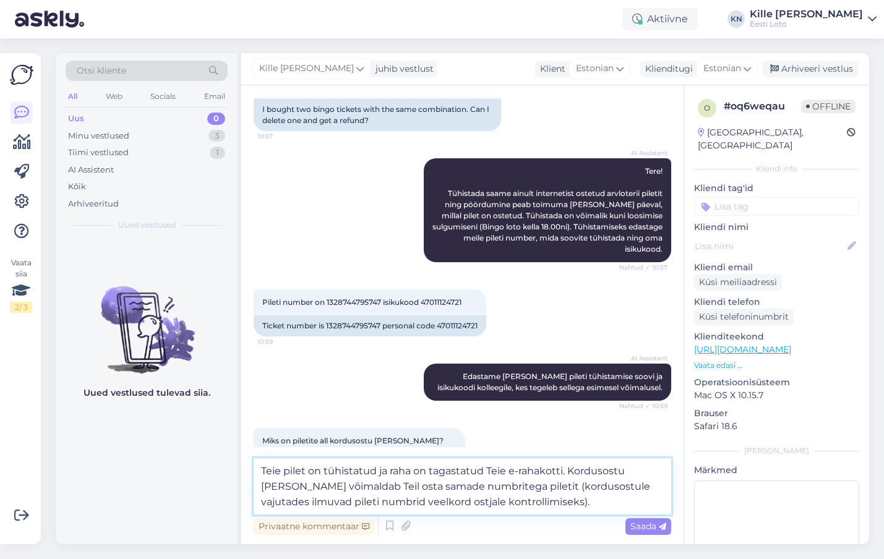
scroll to position [132, 0]
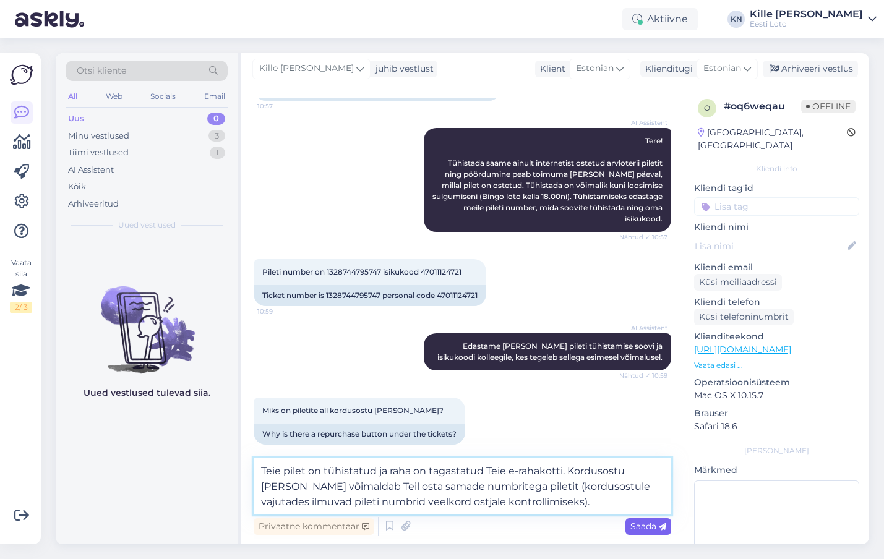
type textarea "Teie pilet on tühistatud ja raha on tagastatud Teie e-rahakotti. Kordusostu [PE…"
click at [644, 522] on span "Saada" at bounding box center [648, 526] width 36 height 11
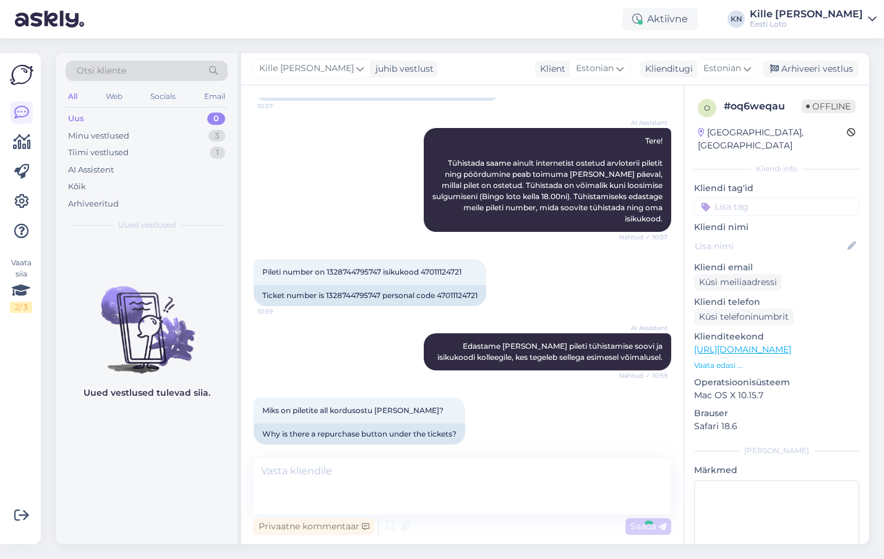
scroll to position [188, 0]
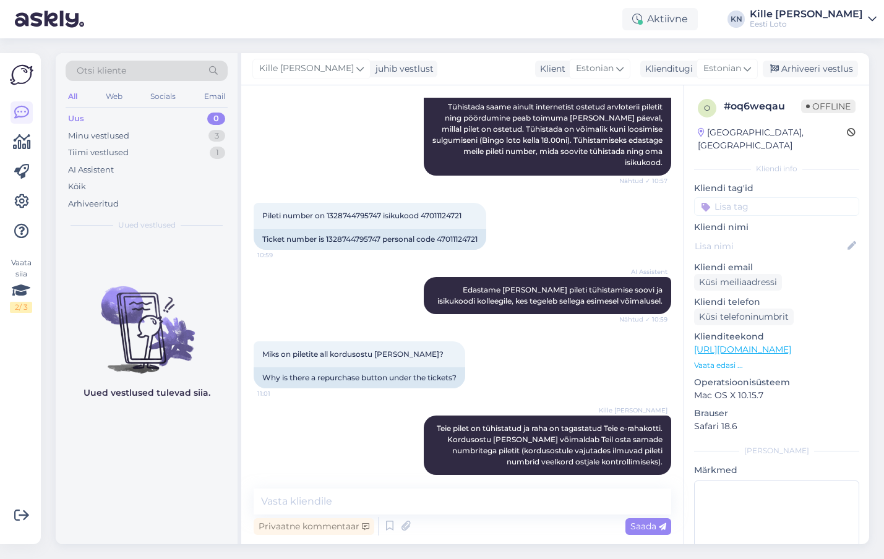
click at [748, 197] on input at bounding box center [776, 206] width 165 height 19
type input "tühis"
click at [776, 237] on span "Tühistamine" at bounding box center [776, 240] width 46 height 7
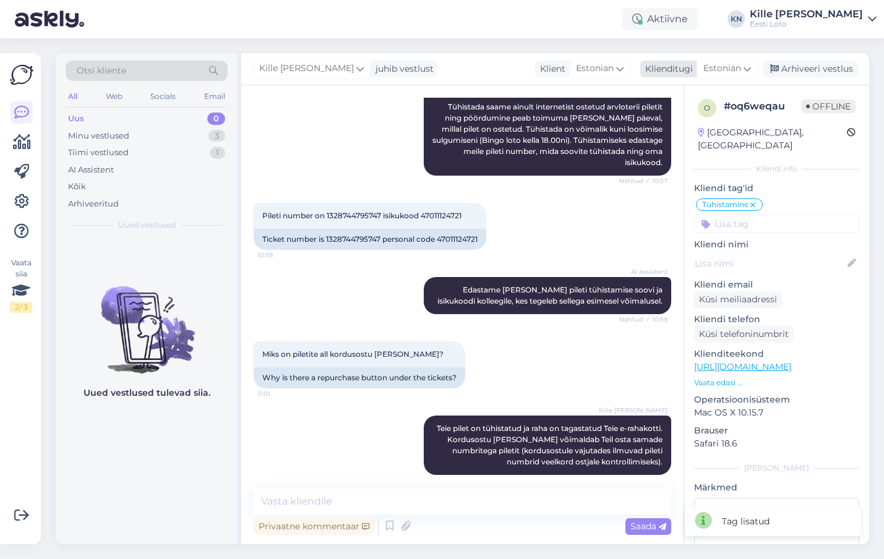
click at [808, 66] on div "Arhiveeri vestlus" at bounding box center [810, 69] width 95 height 17
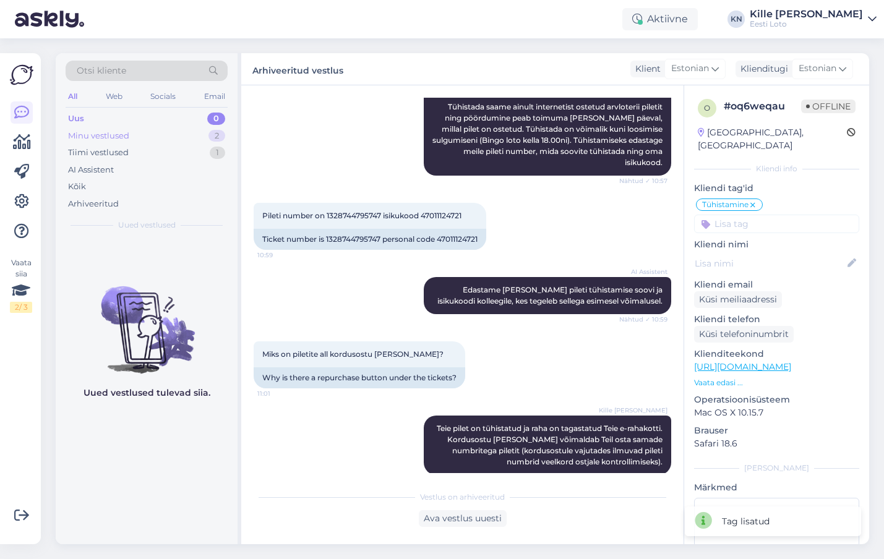
click at [99, 140] on div "Minu vestlused" at bounding box center [98, 136] width 61 height 12
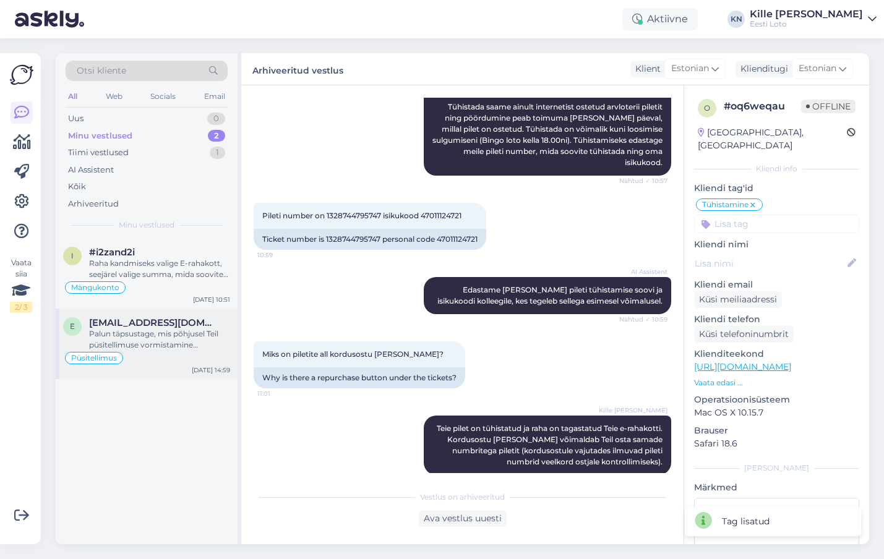
click at [178, 312] on div "e [EMAIL_ADDRESS][DOMAIN_NAME] Palun täpsustage, mis põhjusel Teil püsitellimus…" at bounding box center [147, 344] width 182 height 71
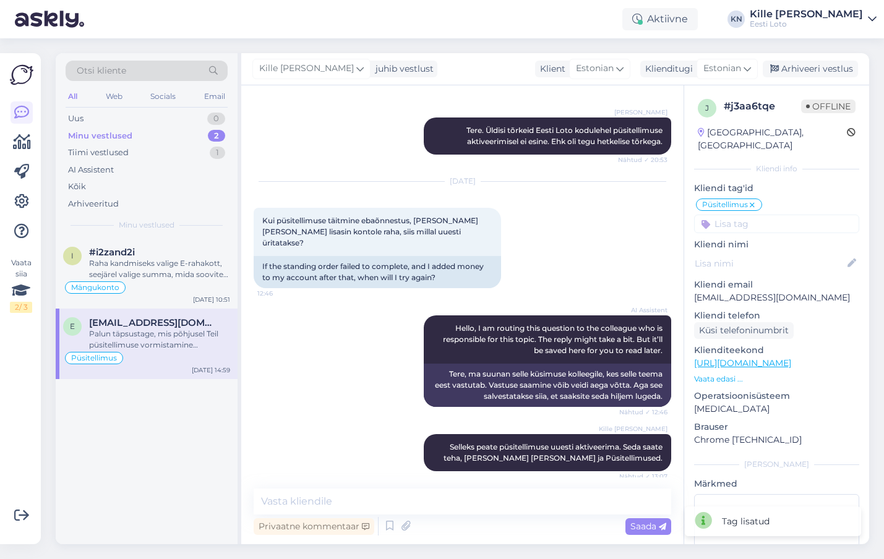
scroll to position [558, 0]
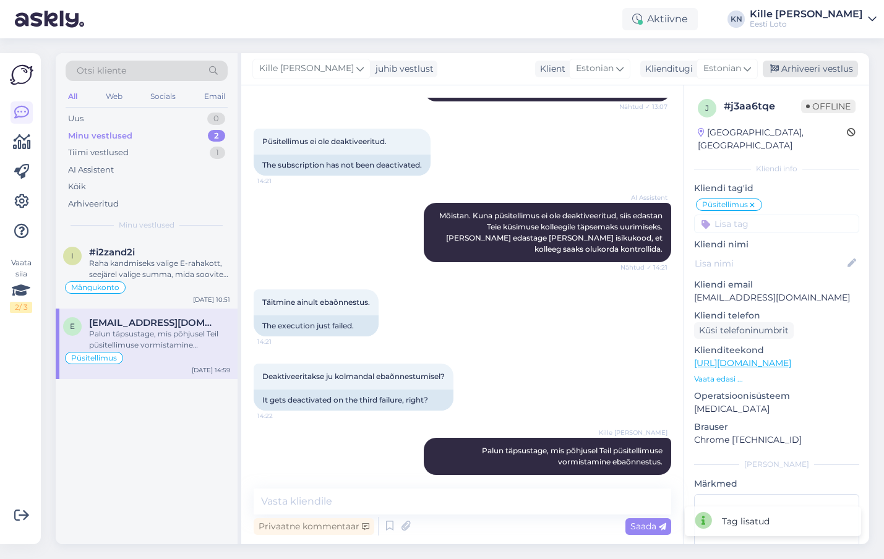
click at [806, 70] on div "Arhiveeri vestlus" at bounding box center [810, 69] width 95 height 17
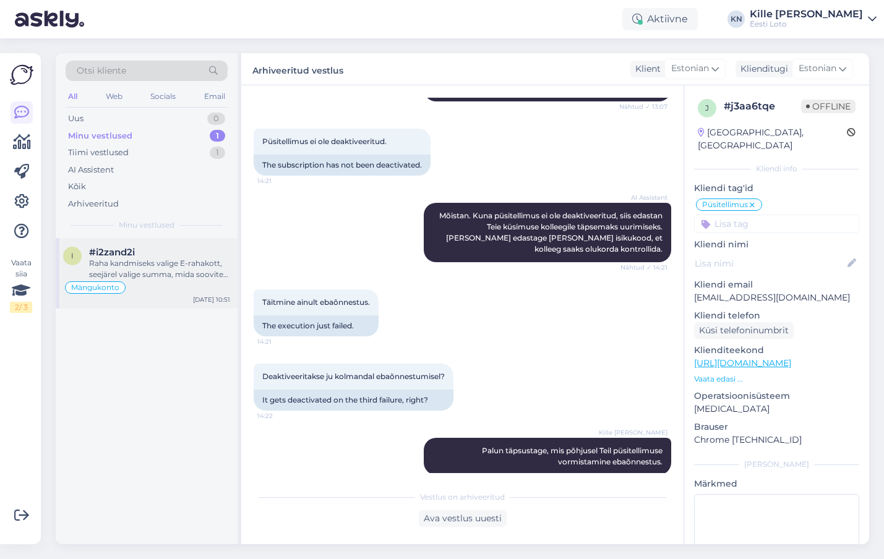
click at [98, 262] on div "Raha kandmiseks valige E-rahakott, seejärel valige summa, mida soovite sisse ma…" at bounding box center [159, 269] width 141 height 22
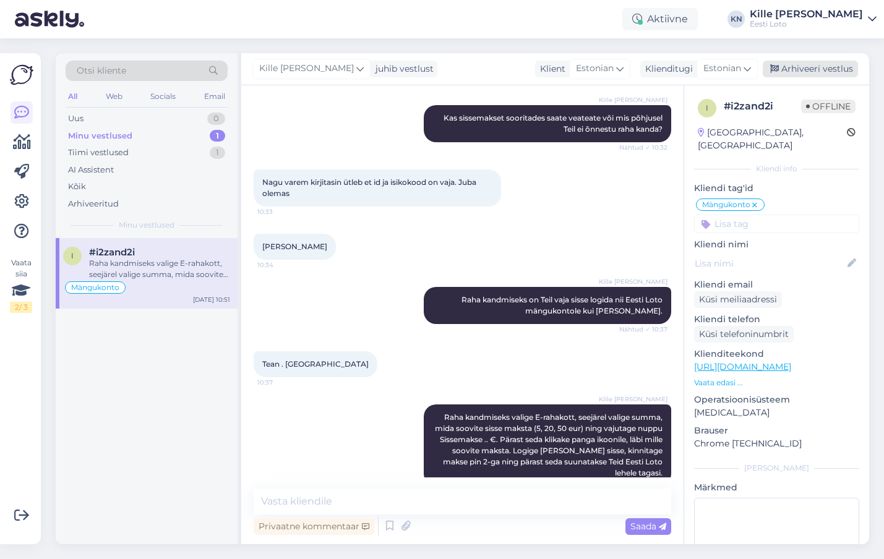
click at [774, 66] on icon at bounding box center [774, 69] width 9 height 9
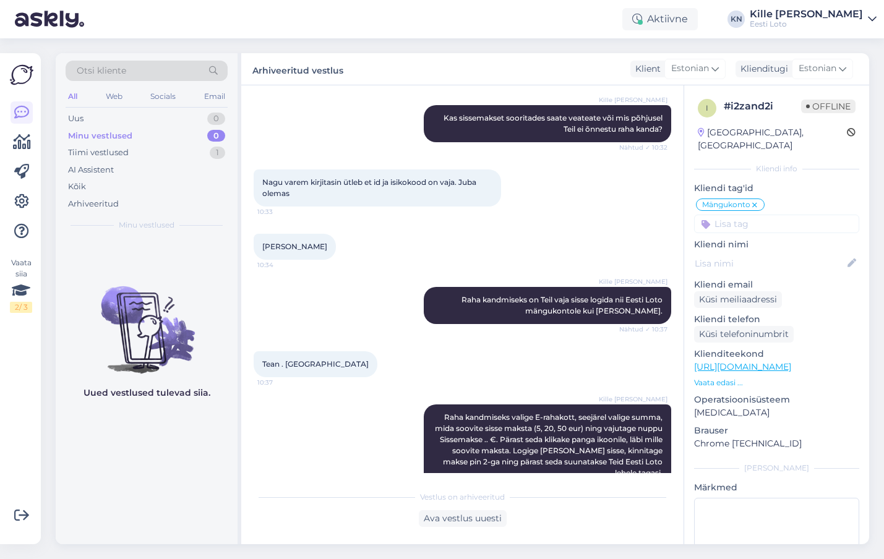
click at [82, 109] on div "Otsi kliente All Web Socials Email Uus 0 Minu vestlused 0 Tiimi vestlused 1 AI …" at bounding box center [147, 145] width 182 height 185
click at [83, 116] on div "Uus" at bounding box center [75, 119] width 15 height 12
click at [84, 112] on div "Uus 0" at bounding box center [147, 118] width 162 height 17
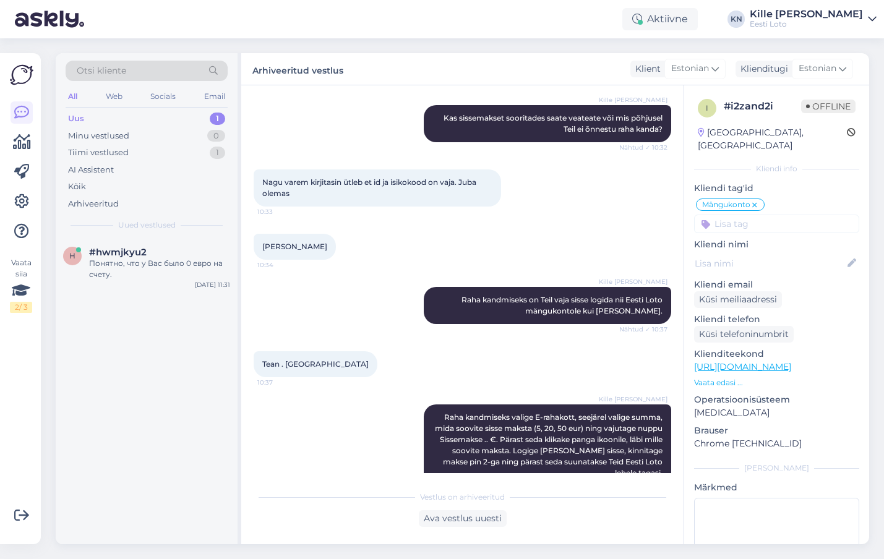
click at [111, 126] on div "Uus 1" at bounding box center [147, 118] width 162 height 17
click at [127, 254] on span "#hwmjkyu2" at bounding box center [118, 252] width 58 height 11
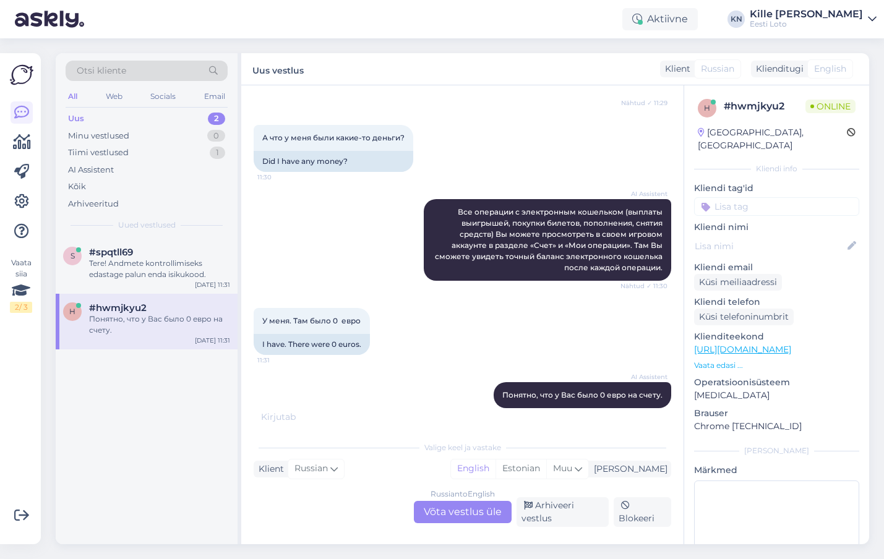
scroll to position [620, 0]
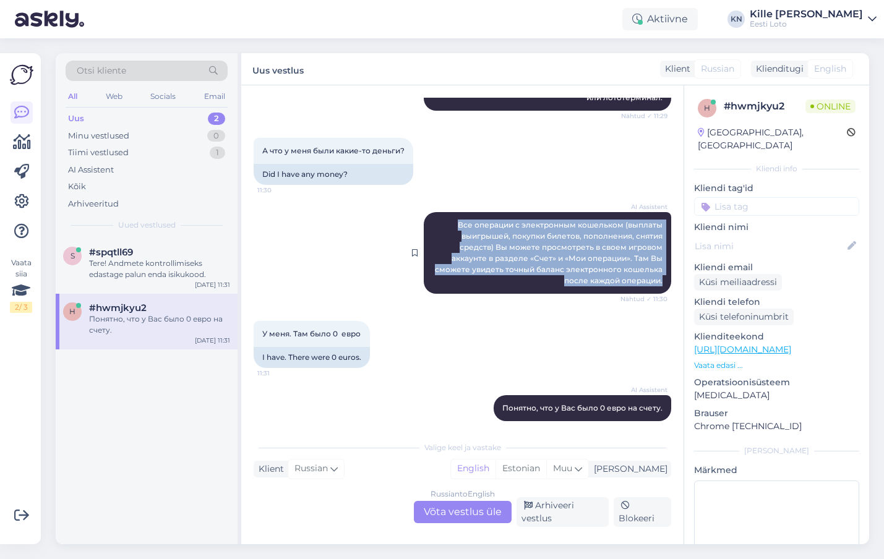
drag, startPoint x: 664, startPoint y: 273, endPoint x: 430, endPoint y: 215, distance: 240.8
click at [430, 215] on div "AI Assistent Все операции с электронным кошельком (выплаты выигрышей, покупки б…" at bounding box center [547, 253] width 247 height 82
copy span "Все операции с электронным кошельком (выплаты выигрышей, покупки билетов, попол…"
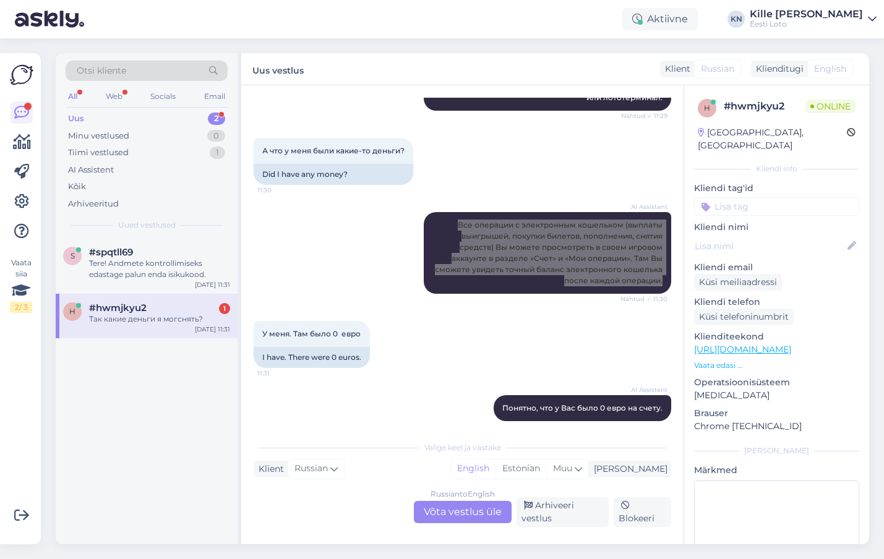
scroll to position [695, 0]
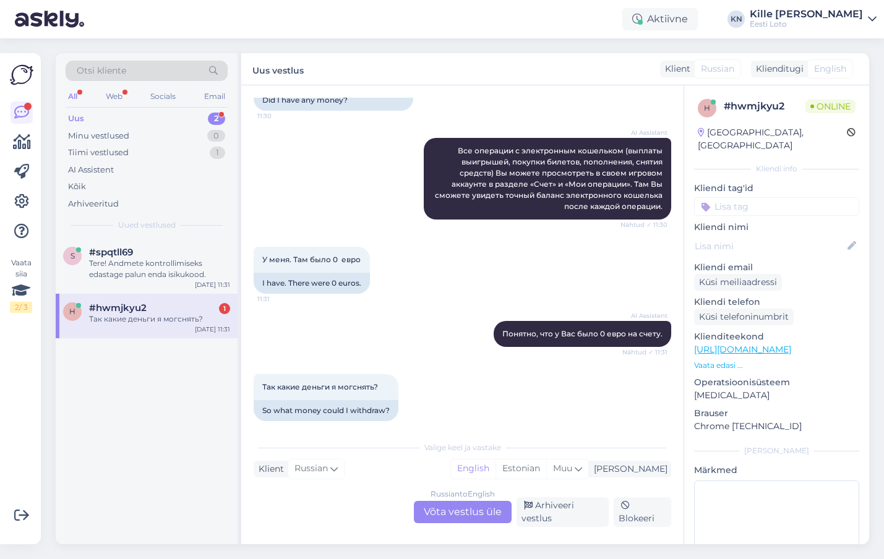
click at [473, 513] on div "Russian to English Võta vestlus üle" at bounding box center [463, 512] width 98 height 22
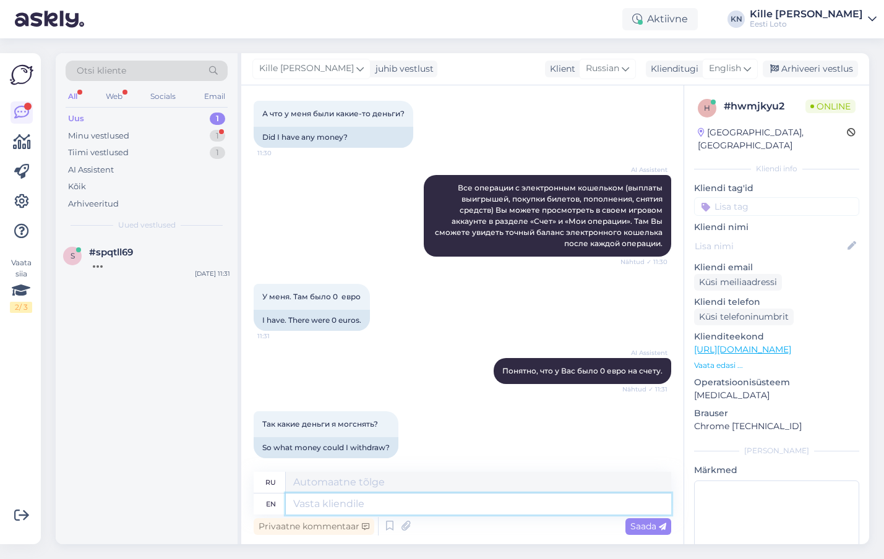
click at [417, 502] on textarea at bounding box center [478, 504] width 385 height 21
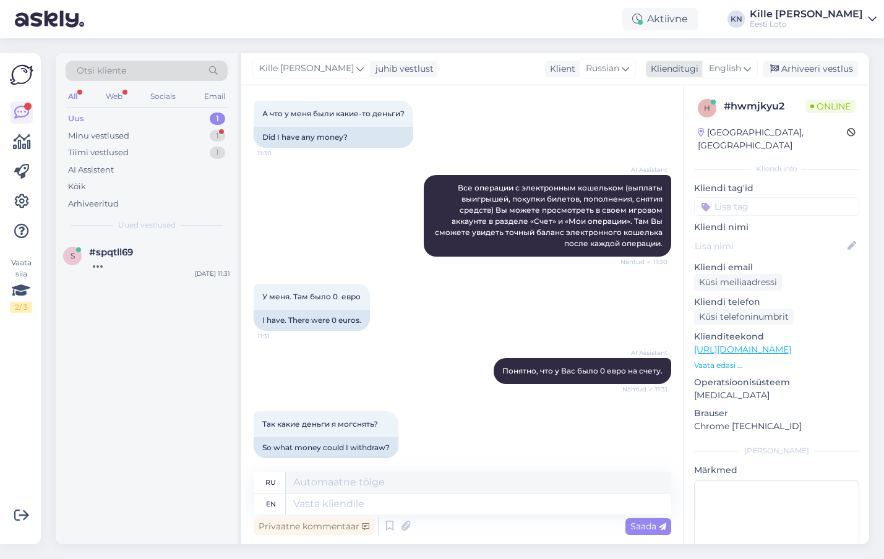
click at [722, 74] on span "English" at bounding box center [725, 69] width 32 height 14
click at [691, 112] on ul "Estonian" at bounding box center [702, 124] width 136 height 30
click at [685, 126] on link "Estonian" at bounding box center [702, 124] width 136 height 20
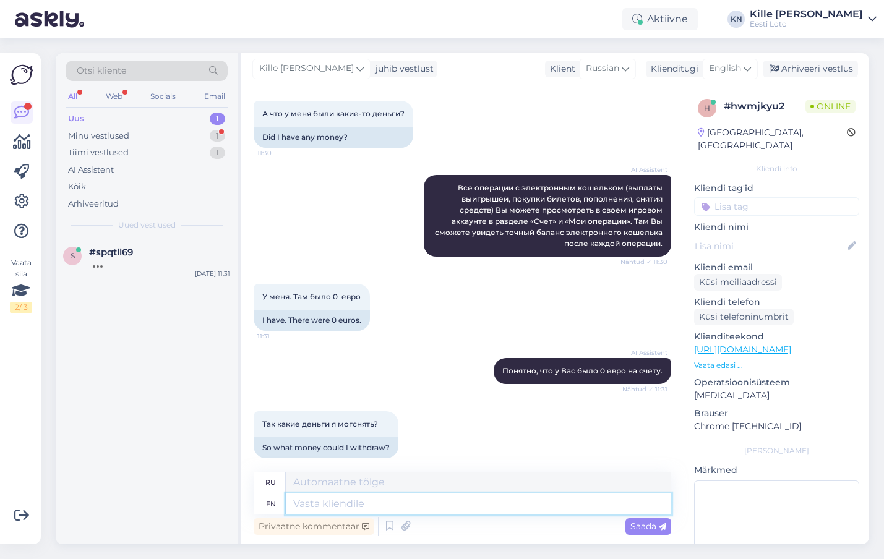
scroll to position [646, 0]
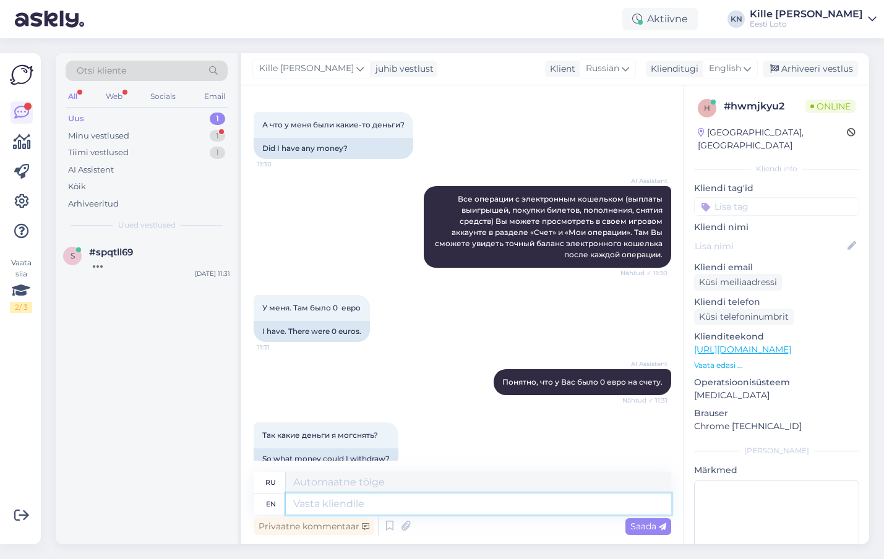
click at [432, 505] on textarea at bounding box center [478, 504] width 385 height 21
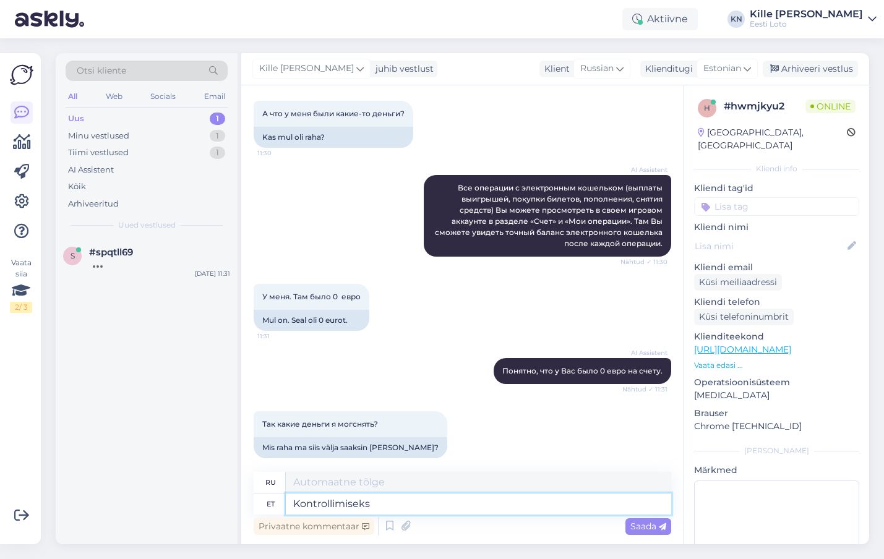
type textarea "Kontrollimiseks t"
type textarea "Для проверки"
type textarea "Kontrollimiseks teatage end"
type textarea "Отчет для проверки"
type textarea "Kontrollimiseks teatage enda is"
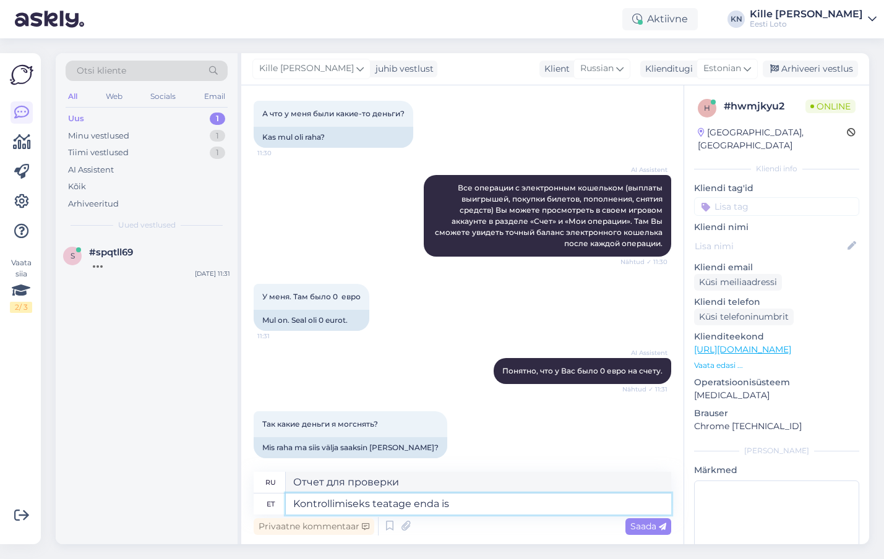
type textarea "Чтобы проверить, пожалуйста, сообщите о себе."
type textarea "Kontrollimiseks teatage enda isikukood pa"
type textarea "Пожалуйста, укажите ваш персональный идентификационный номер для проверки."
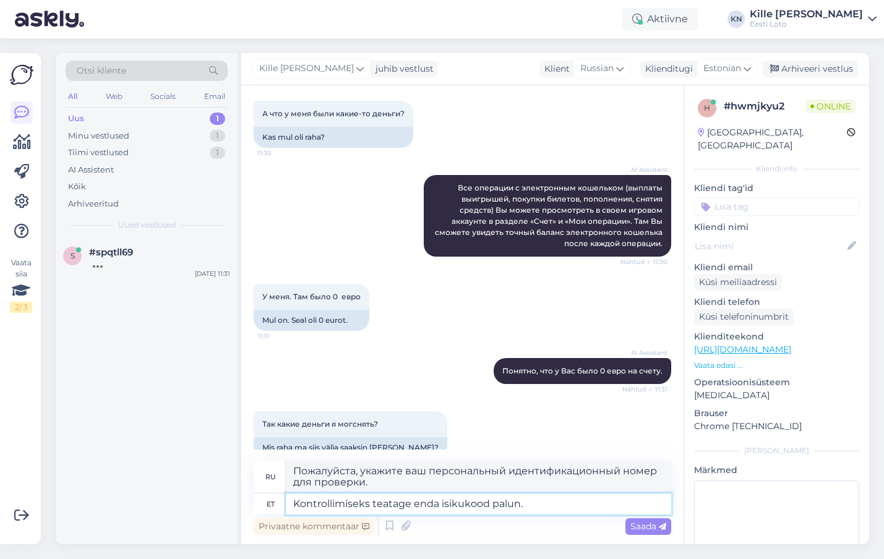
type textarea "Kontrollimiseks teatage enda isikukood palun."
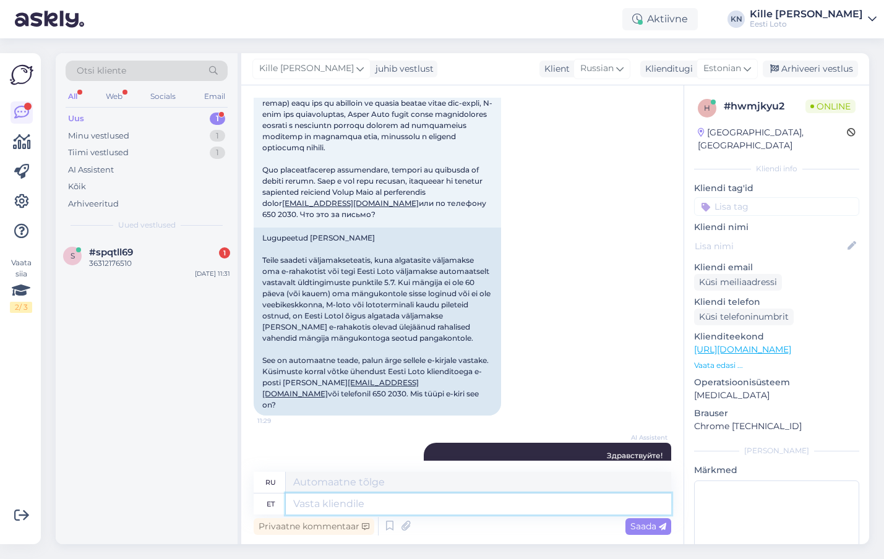
scroll to position [732, 0]
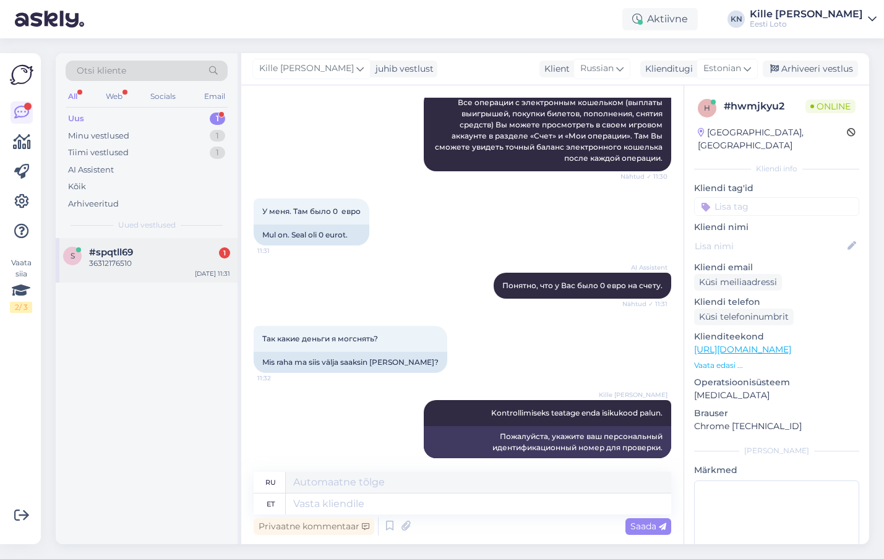
click at [191, 250] on div "#spqtll69 1" at bounding box center [159, 252] width 141 height 11
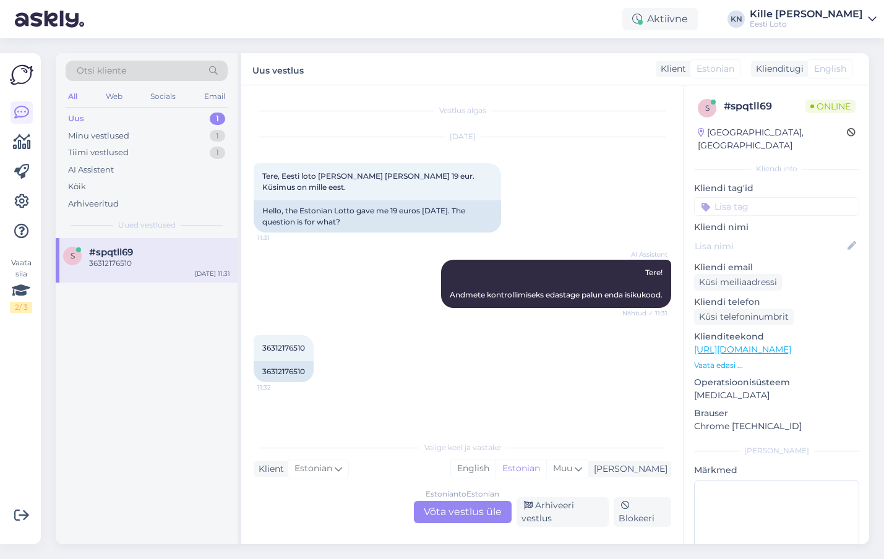
click at [134, 115] on div "Uus 1" at bounding box center [147, 118] width 162 height 17
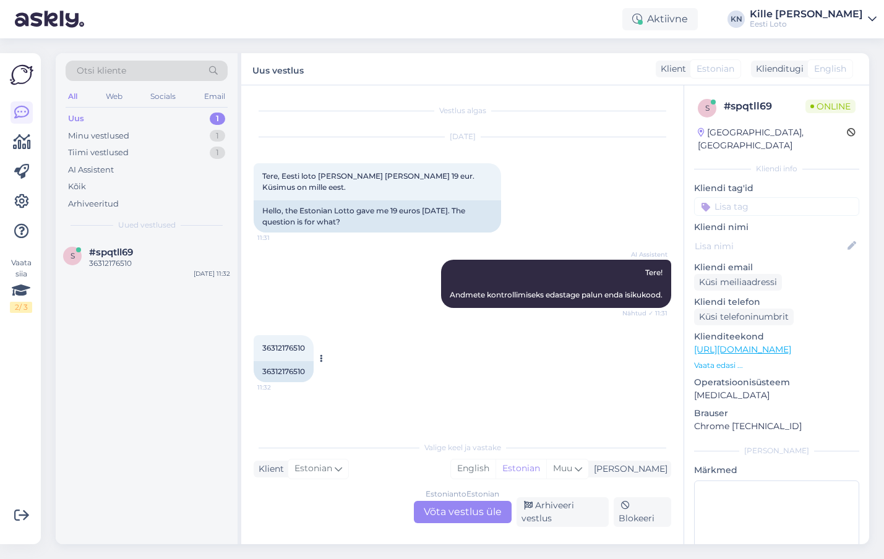
click at [290, 369] on div "36312176510" at bounding box center [284, 371] width 60 height 21
click at [290, 374] on div "36312176510" at bounding box center [284, 371] width 60 height 21
click at [430, 510] on div "Estonian to Estonian Võta vestlus üle" at bounding box center [463, 512] width 98 height 22
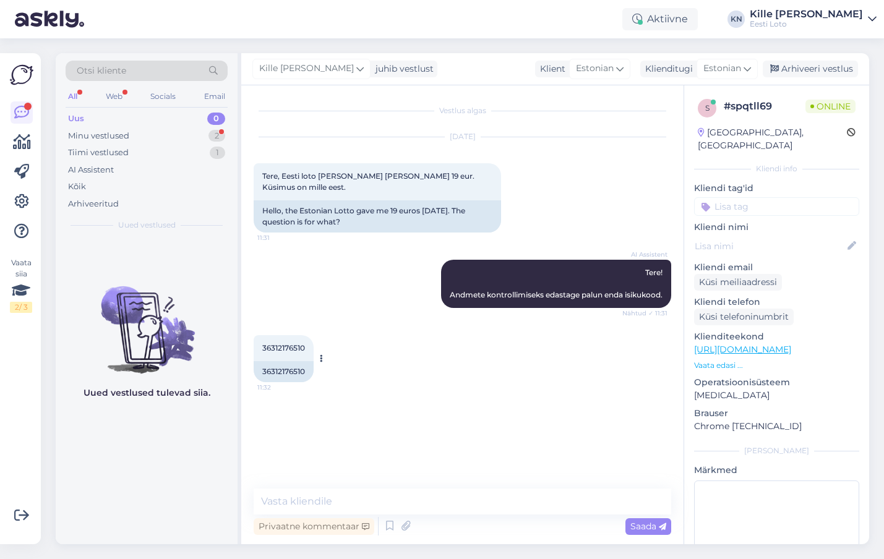
click at [296, 372] on div "36312176510" at bounding box center [284, 371] width 60 height 21
copy div "36312176510"
click at [397, 499] on textarea at bounding box center [462, 502] width 417 height 26
paste textarea "Makse teostati automaatselt Eesti Loto poolt, vastavalt üldtingimustele punkt 5…"
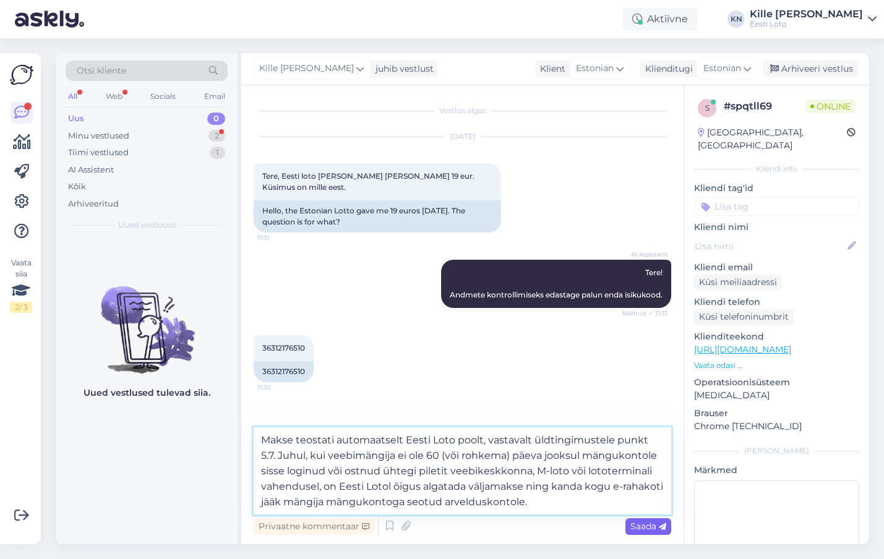
type textarea "Makse teostati automaatselt Eesti Loto poolt, vastavalt üldtingimustele punkt 5…"
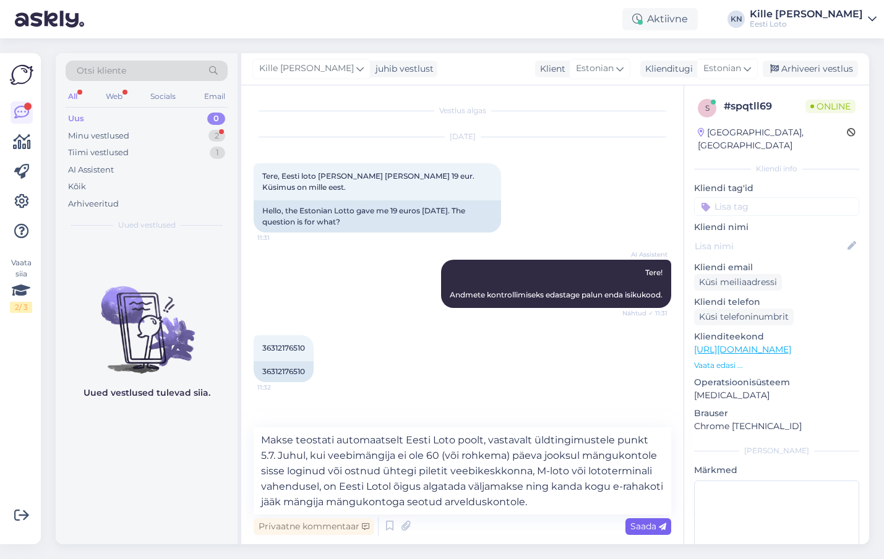
click at [653, 526] on span "Saada" at bounding box center [648, 526] width 36 height 11
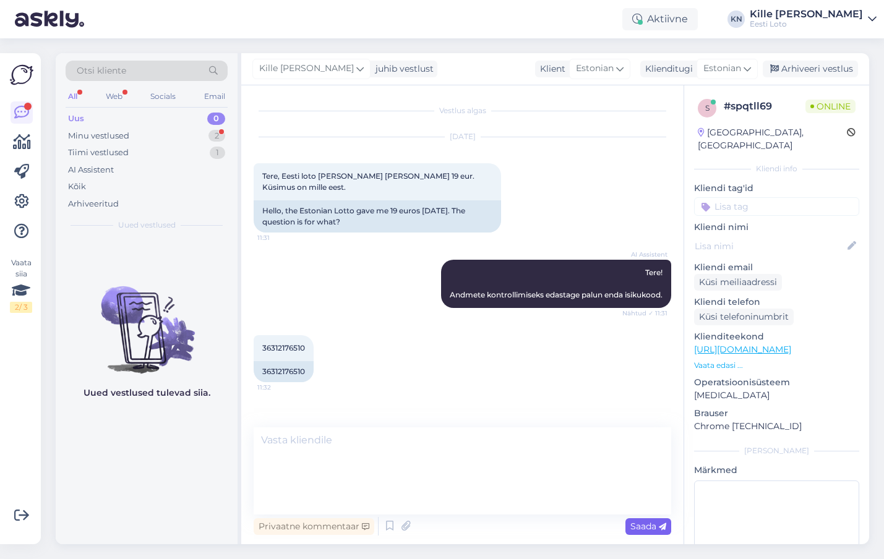
scroll to position [38, 0]
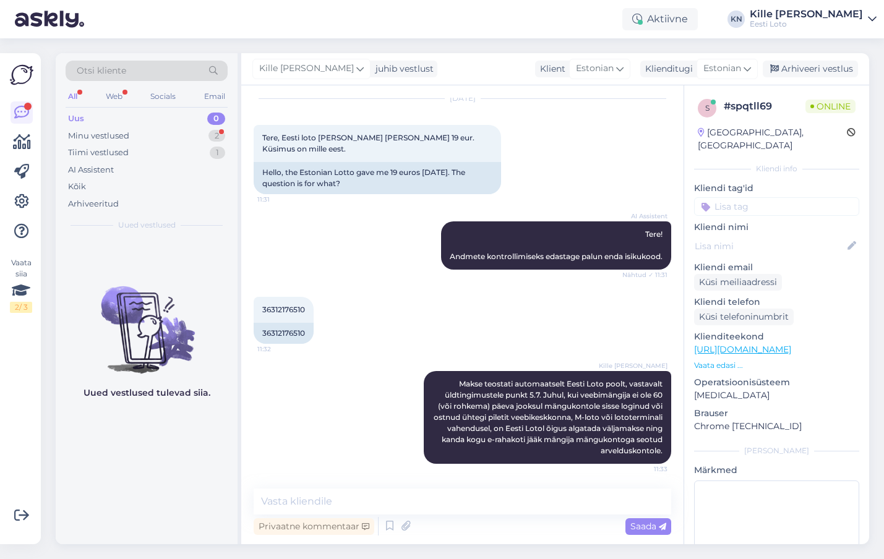
click at [774, 197] on input at bounding box center [776, 206] width 165 height 19
type input "e-r"
click at [773, 237] on span "E-rahakott" at bounding box center [763, 240] width 40 height 7
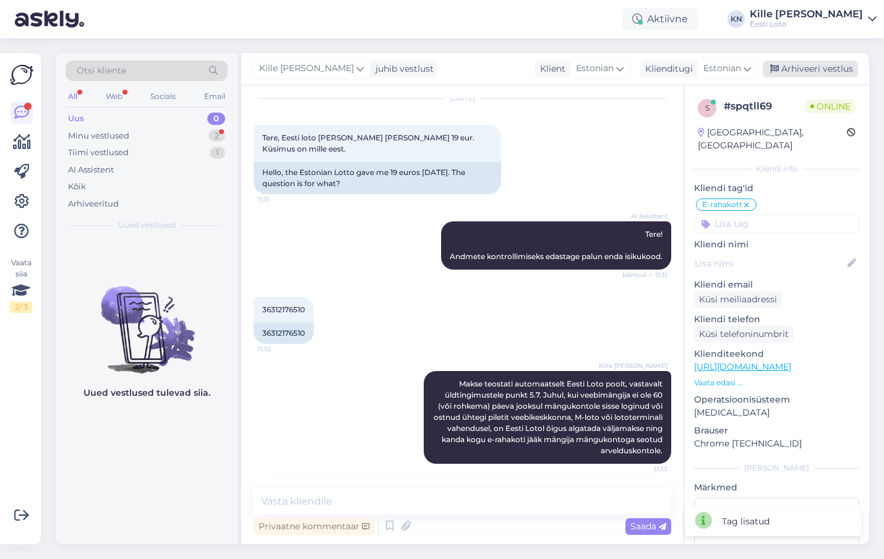
click at [815, 67] on div "Arhiveeri vestlus" at bounding box center [810, 69] width 95 height 17
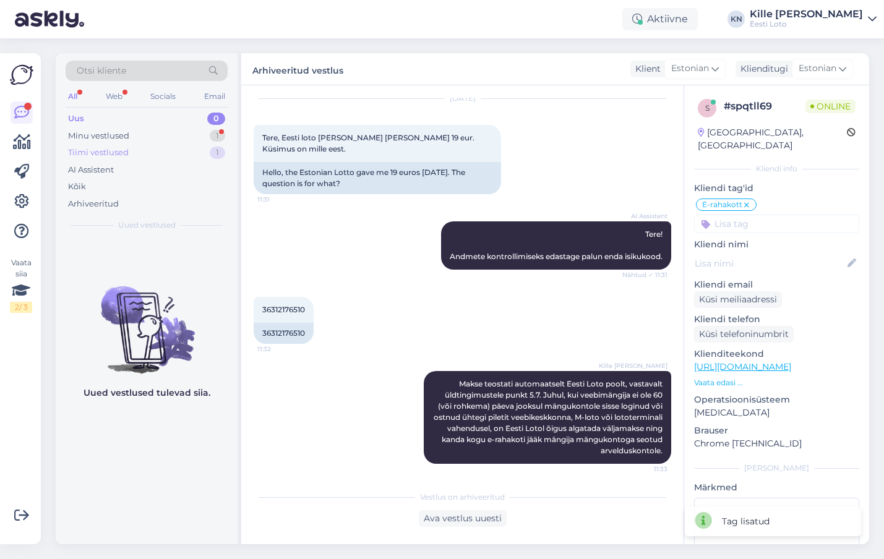
click at [130, 145] on div "Tiimi vestlused 1" at bounding box center [147, 152] width 162 height 17
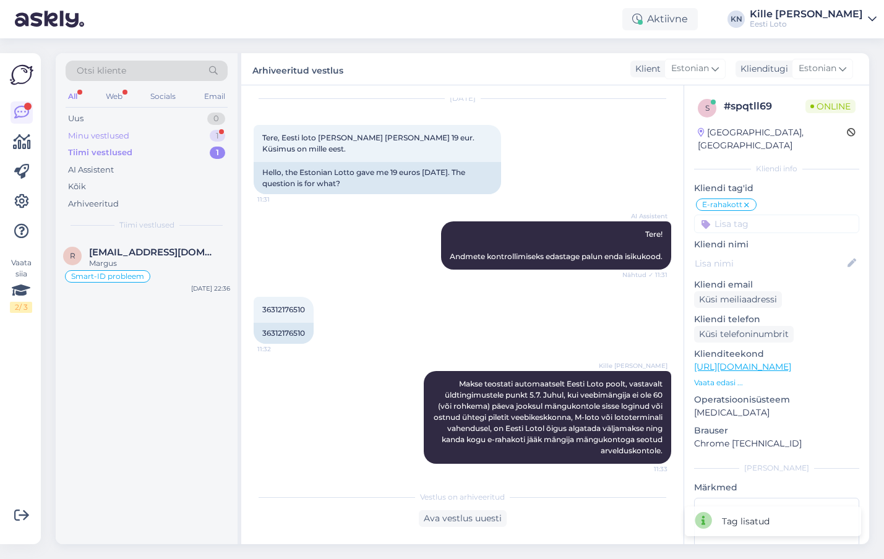
click at [130, 133] on div "Minu vestlused 1" at bounding box center [147, 135] width 162 height 17
click at [143, 257] on span "#hwmjkyu2" at bounding box center [118, 252] width 58 height 11
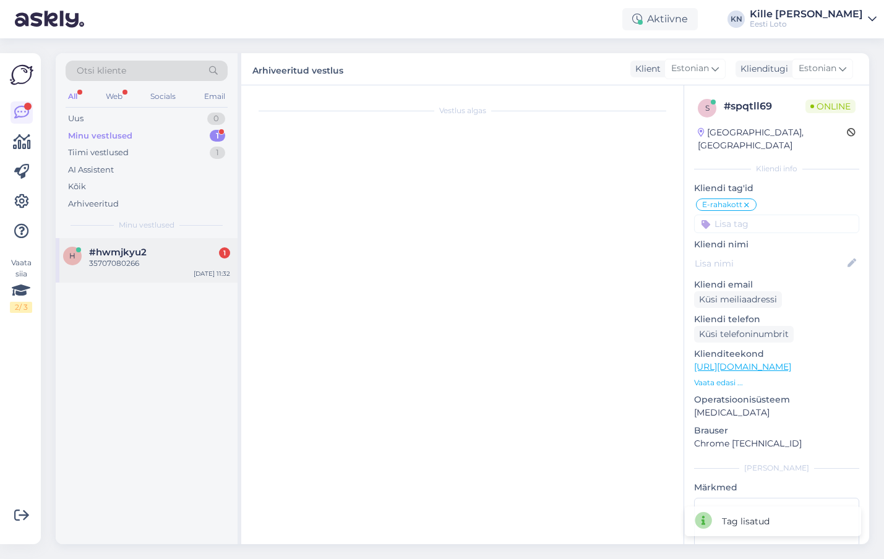
scroll to position [806, 0]
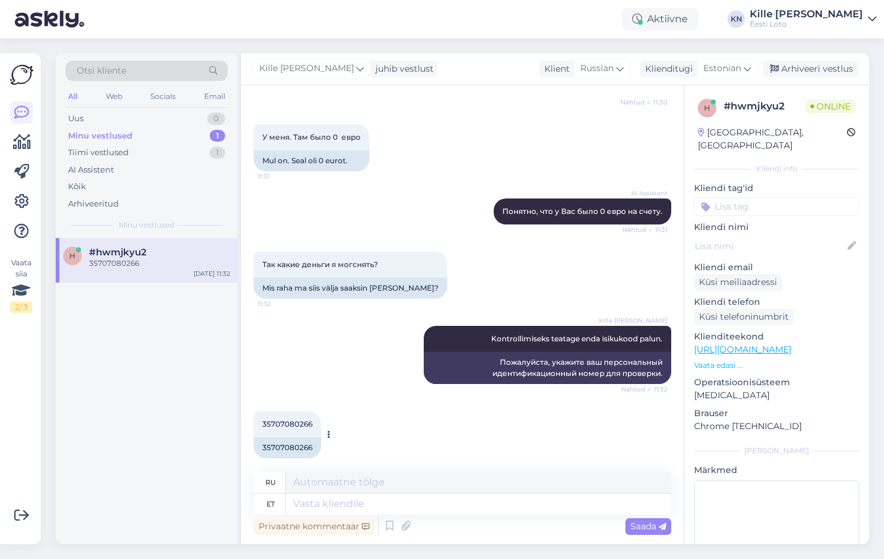
click at [296, 437] on div "35707080266" at bounding box center [287, 447] width 67 height 21
copy div "35707080266"
click at [389, 509] on textarea at bounding box center [478, 504] width 385 height 21
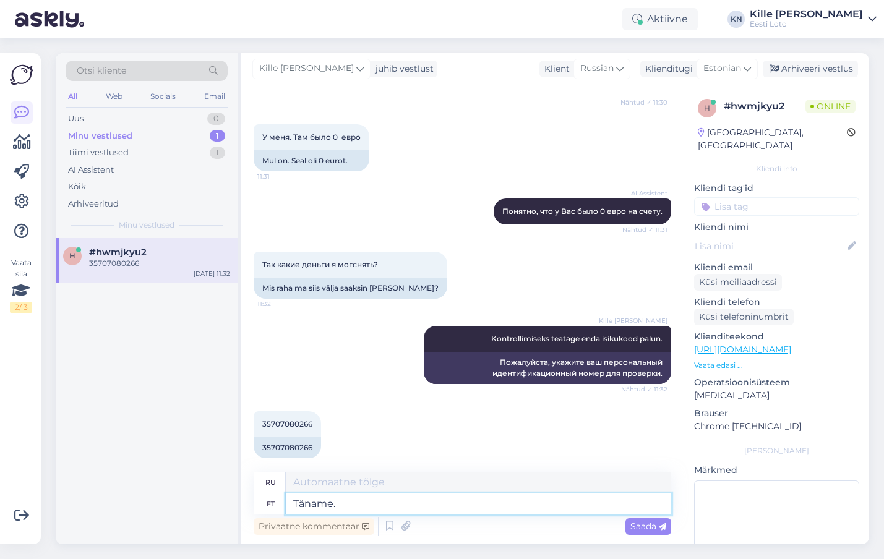
type textarea "Täname."
type textarea "Спасибо."
type textarea "Täname. Teie e"
type textarea "Спасибо. Ваш."
type textarea "Täname. Teie e-rahakotis ol"
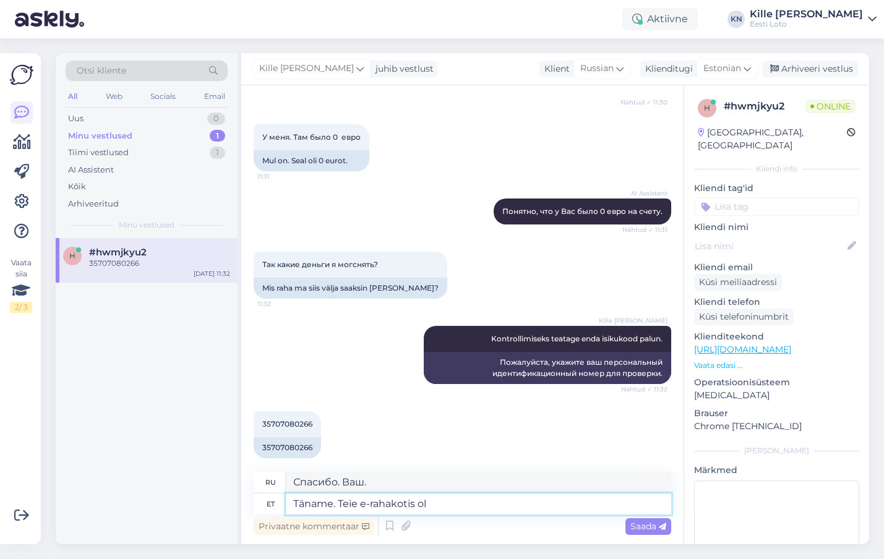
type textarea "Спасибо. На ваш электронный кошелёк."
type textarea "Täname. Teie e-rahakotis oli 3"
type textarea "Спасибо. Ваш электронный кошелёк был"
type textarea "Täname. Teie e-rahakotis oli 3"
type textarea "Спасибо. На вашем электронном кошельке было 3."
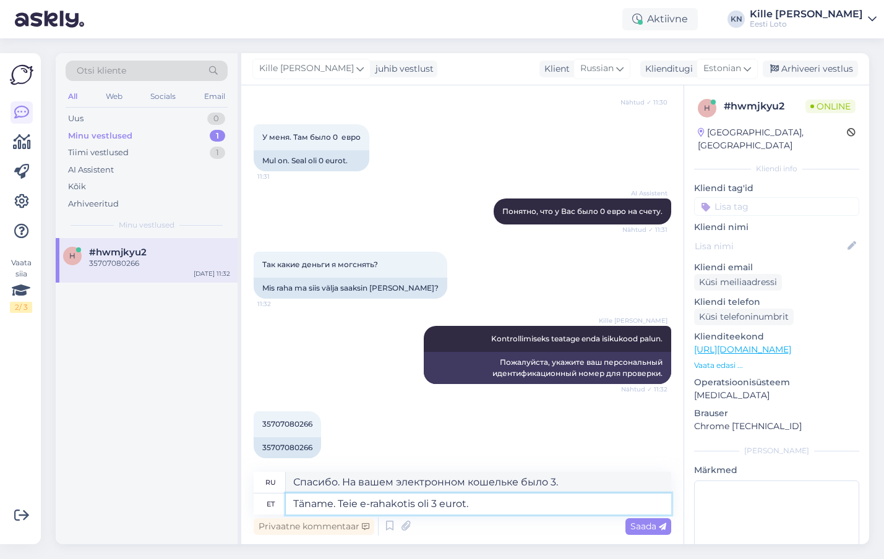
type textarea "Täname. Teie e-rahakotis oli 3 eurot."
type textarea "Спасибо. На вашем электронном кошельке было 3 евро."
type textarea "Täname. Teie e-rahakotis oli 3 eurot. Kuna"
type textarea "Спасибо. На вашем электронном кошельке было 3 евро. Потому что"
type textarea "Täname. Teie e-rahakotis oli 3 eurot. Kuna viimati kasut"
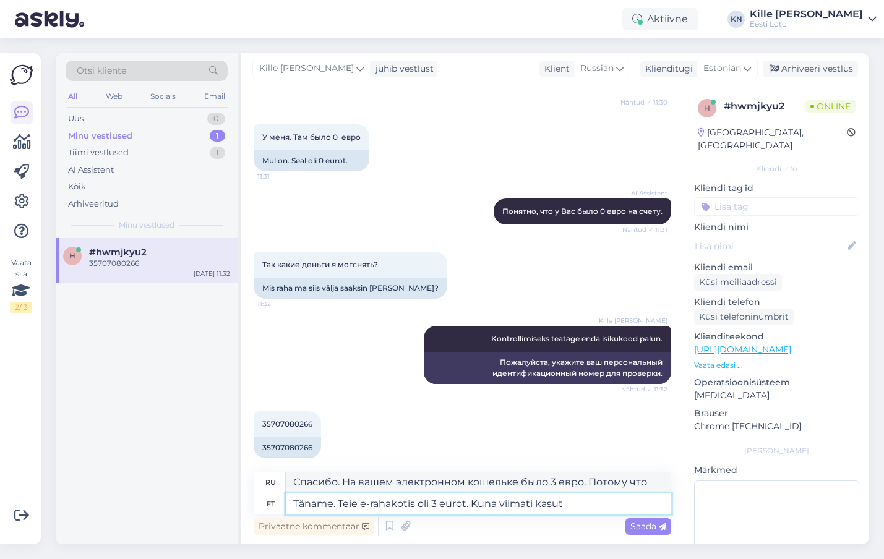
type textarea "Спасибо. На вашем электронном кошельке было 3 евро. С последнего раза"
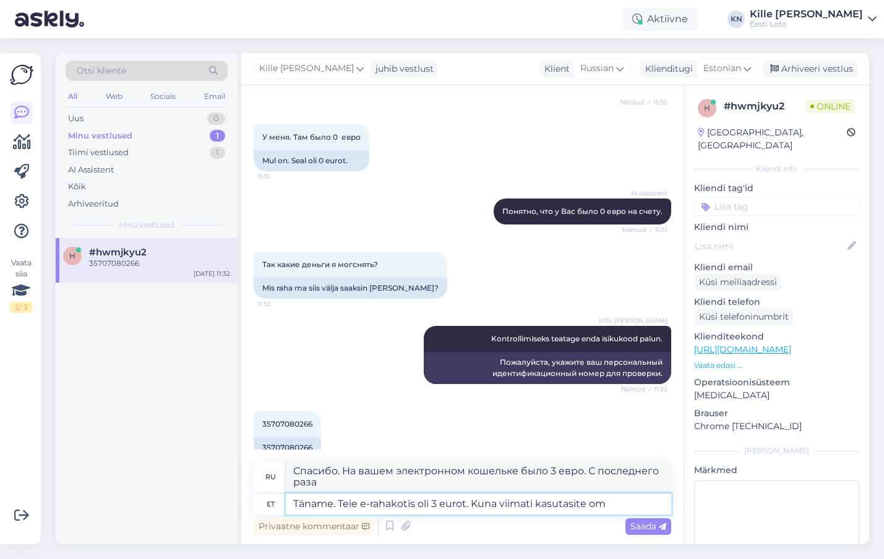
type textarea "Täname. Teie e-rahakotis oli 3 eurot. Kuna viimati kasutasite oma"
type textarea "Спасибо. На вашем электронном кошельке было 3 евро. С момента последнего исполь…"
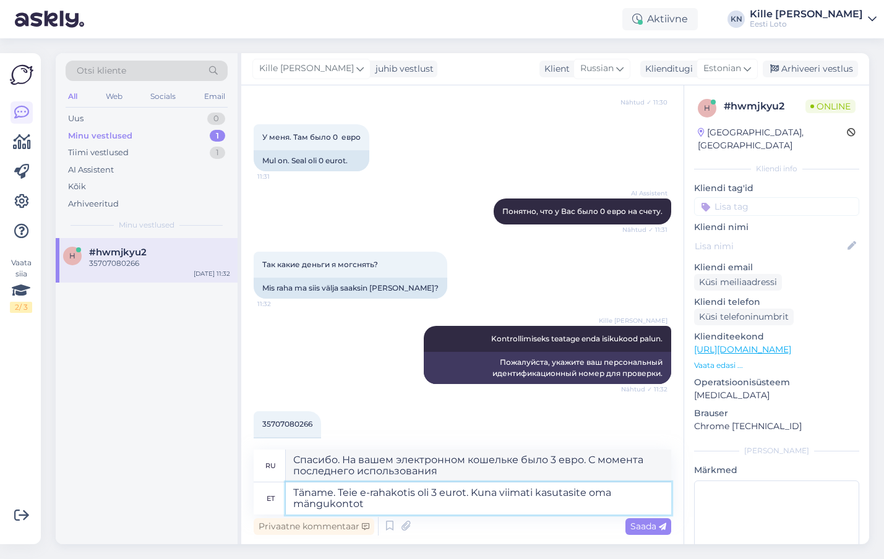
type textarea "Täname. Teie e-rahakotis oli 3 eurot. Kuna viimati kasutasite oma mängukontot 2"
type textarea "Спасибо. На вашем электронном кошельке было 3 евро. С момента последнего исполь…"
type textarea "Täname. Teie e-rahakotis oli 3 eurot. Kuna viimati kasutasite oma mängukontot 2…"
type textarea "Спасибо. На вашем электронном кошельке было 3 евро. С момента вашего последнего…"
type textarea "Täname. Teie e-rahakotis oli 3 eurot. Kuna viimati kasutasite oma mängukontot […"
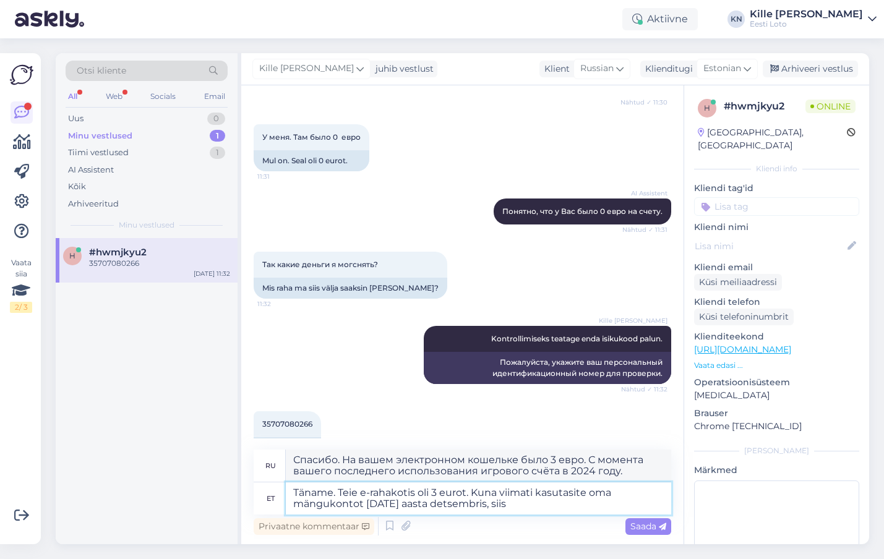
type textarea "Спасибо. На вашем электронном кошельке было 3 евро. С момента вашего последнего…"
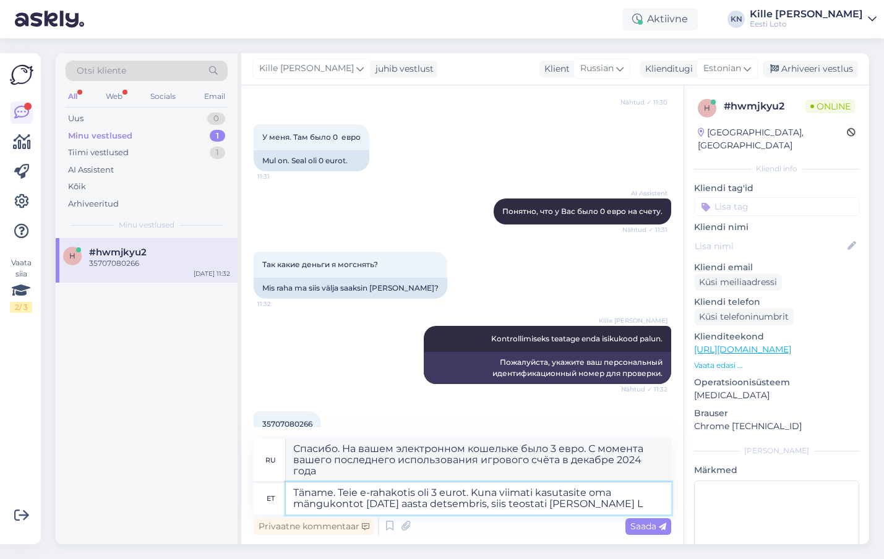
type textarea "Täname. Teie e-rahakotis oli 3 eurot. Kuna viimati kasutasite oma mängukontot […"
type textarea "Спасибо. На вашем электронном кошельке было 3 евро. С момента вашего последнего…"
type textarea "Täname. Teie e-rahakotis oli 3 eurot. Kuna viimati kasutasite oma mängukontot […"
type textarea "Спасибо. На вашем электронном кошельке было 3 евро. С момента вашего последнего…"
type textarea "Täname. Teie e-rahakotis oli 3 eurot. Kuna viimati kasutasite oma mängukontot […"
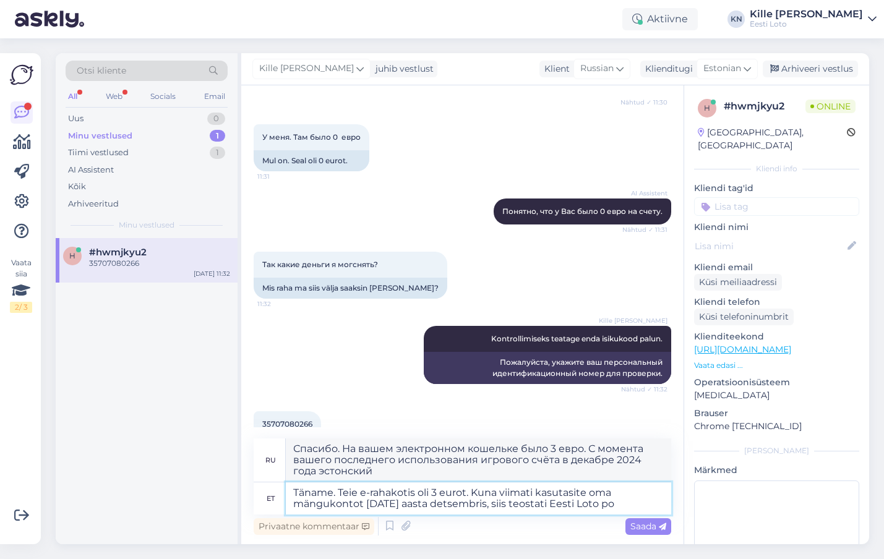
type textarea "Спасибо. На вашем электронном кошельке было 3 евро. С момента вашего последнего…"
type textarea "Täname. Teie e-rahakotis oli 3 eurot. Kuna viimati kasutasite oma mängukontot […"
type textarea "Спасибо. На вашем электронном кошельке было 3 евро. С момента вашего последнего…"
type textarea "Täname. Teie e-rahakotis oli 3 eurot. Kuna viimati kasutasite oma mängukontot […"
type textarea "Спасибо. На вашем электронном кошельке было 3 евро. С момента вашего последнего…"
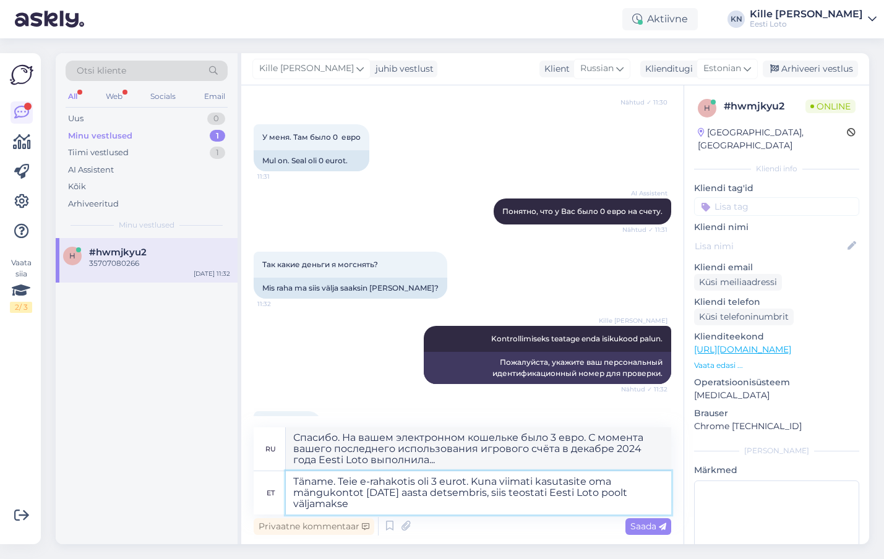
type textarea "Täname. Teie e-rahakotis oli 3 eurot. Kuna viimati kasutasite oma mängukontot […"
type textarea "Спасибо. На вашем электронном кошельке было 3 евро. С момента вашего последнего…"
type textarea "Täname. Teie e-rahakotis oli 3 eurot. Kuna viimati kasutasite oma mängukontot […"
type textarea "Спасибо. На вашем электронном кошельке было 3 евро. С момента вашего последнего…"
type textarea "Täname. Teie e-rahakotis oli 3 eurot. Kuna viimati kasutasite oma mängukontot […"
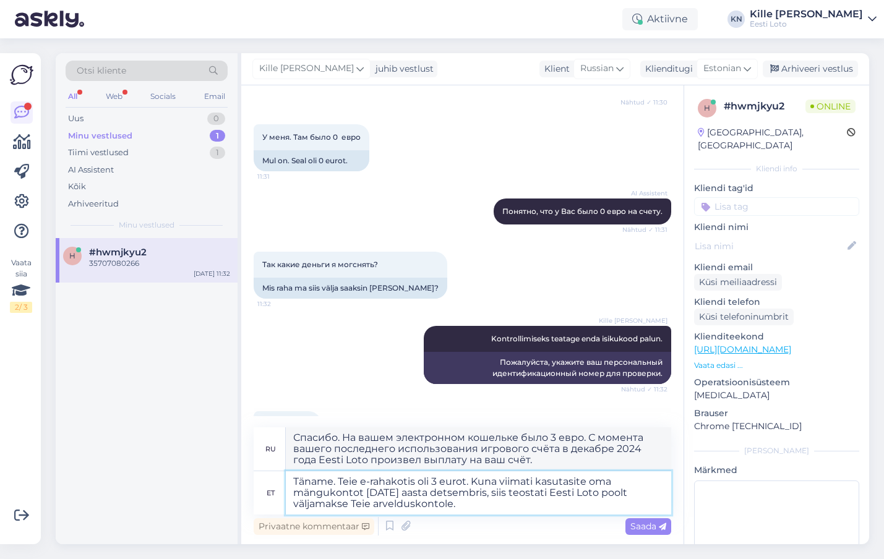
type textarea "Спасибо. На вашем электронном кошельке было 3 евро. С момента вашего последнего…"
type textarea "Täname. Teie e-rahakotis oli 3 eurot. Kuna viimati kasutasite oma mängukontot […"
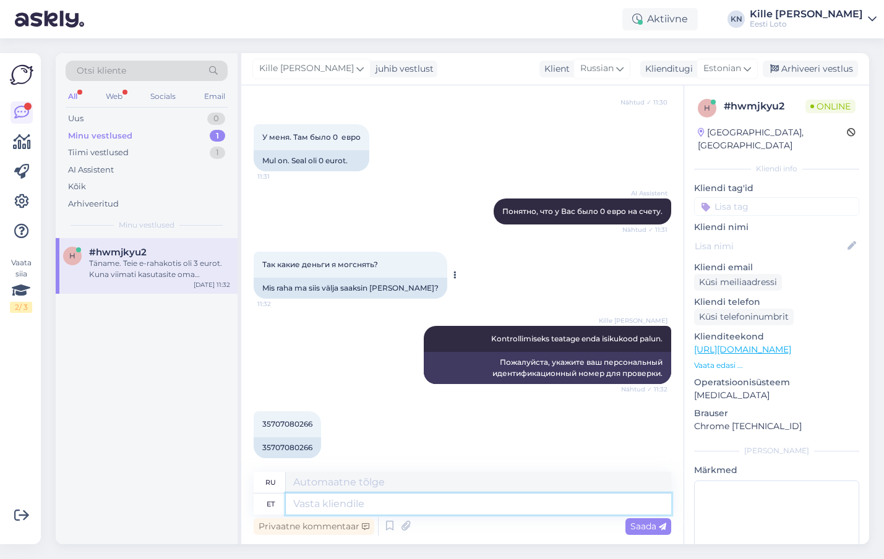
scroll to position [936, 0]
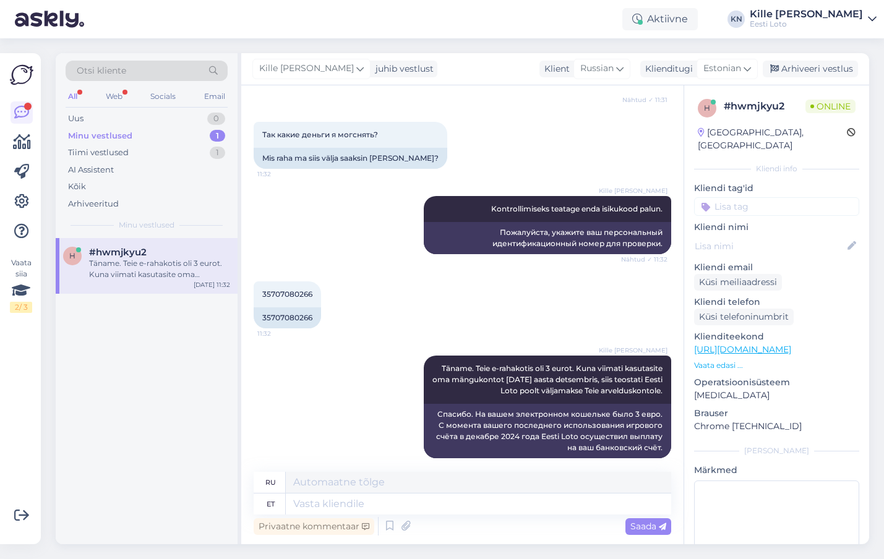
click at [719, 202] on input at bounding box center [776, 206] width 165 height 19
type input "e-r"
click at [767, 237] on span "E-rahakott" at bounding box center [763, 240] width 40 height 7
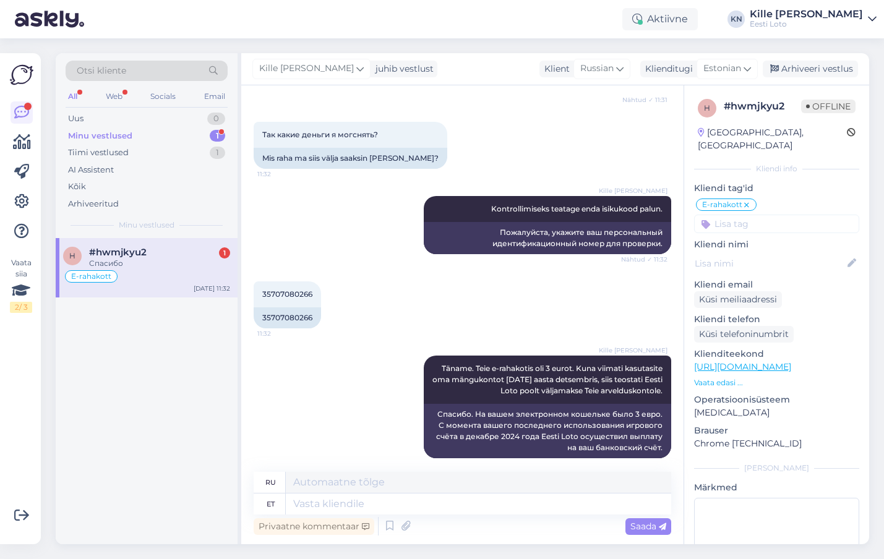
scroll to position [1010, 0]
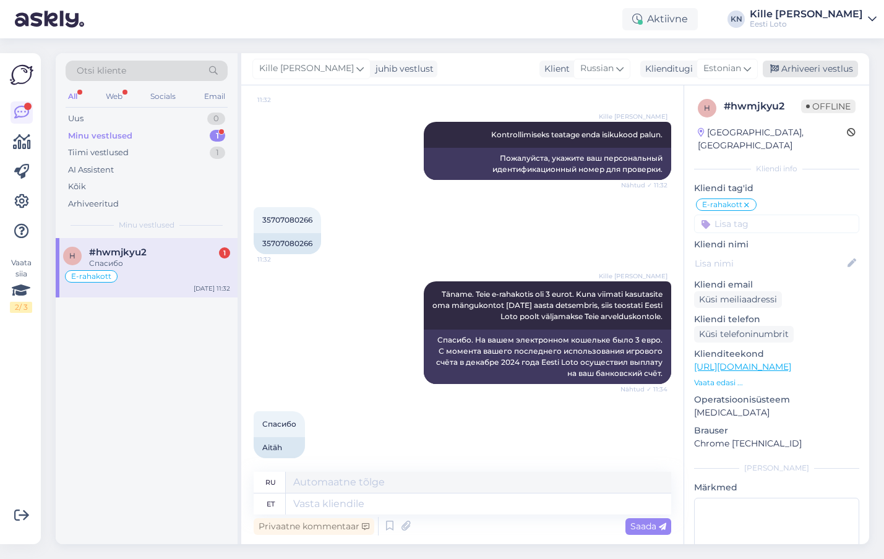
click at [821, 72] on div "Arhiveeri vestlus" at bounding box center [810, 69] width 95 height 17
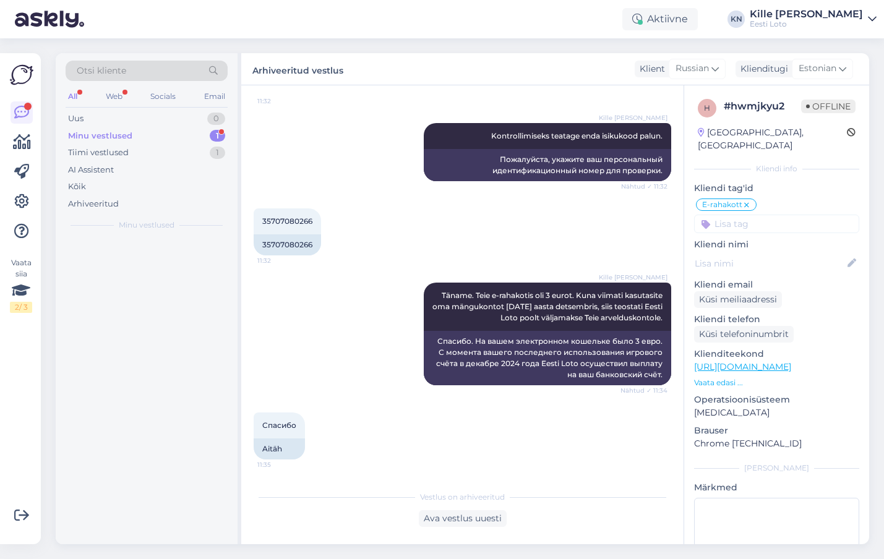
scroll to position [998, 0]
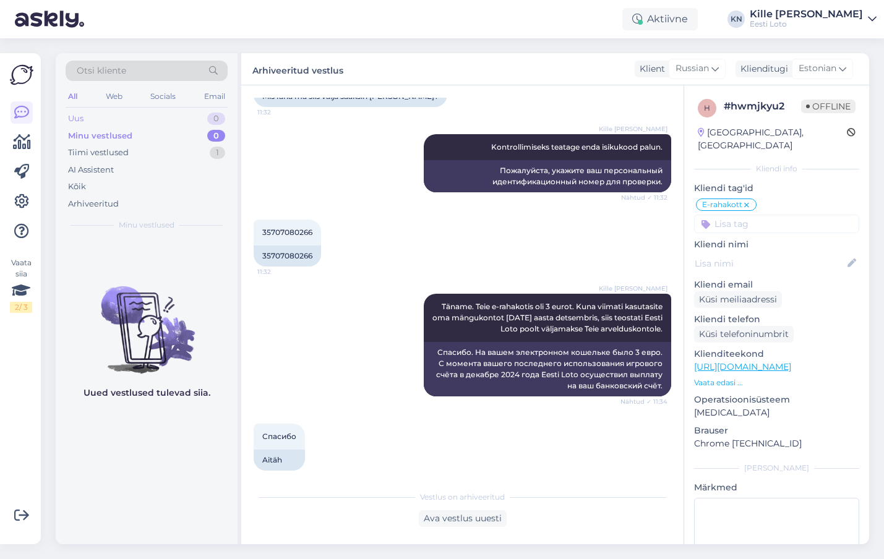
click at [94, 118] on div "Uus 0" at bounding box center [147, 118] width 162 height 17
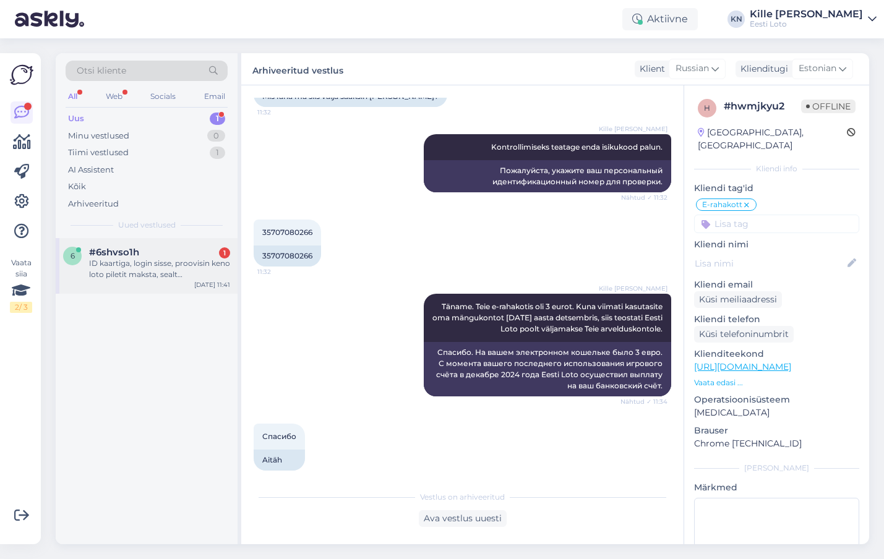
click at [168, 249] on div "#6shvso1h 1" at bounding box center [159, 252] width 141 height 11
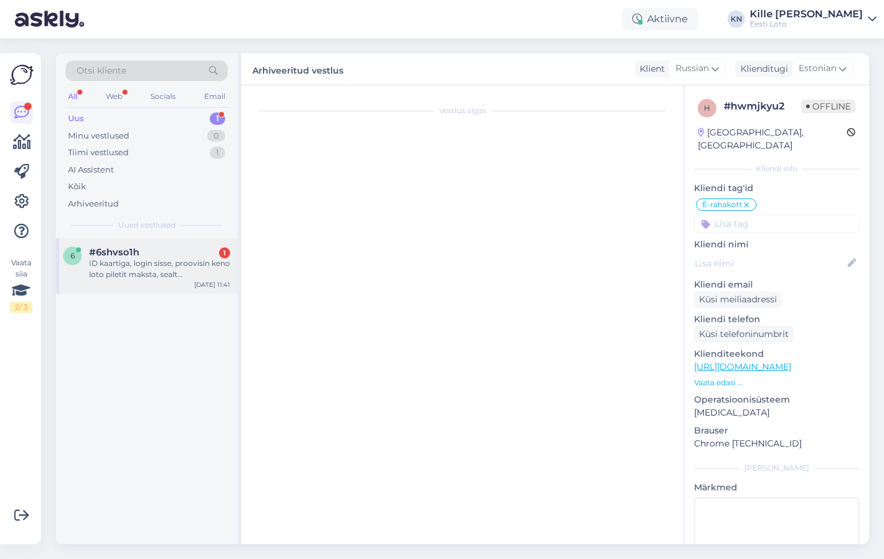
scroll to position [0, 0]
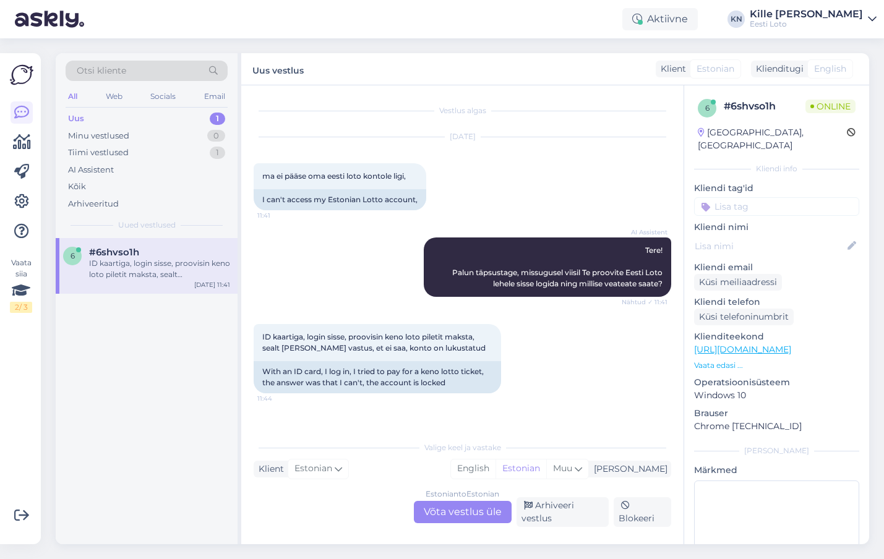
click at [486, 516] on div "Estonian to Estonian Võta vestlus üle" at bounding box center [463, 512] width 98 height 22
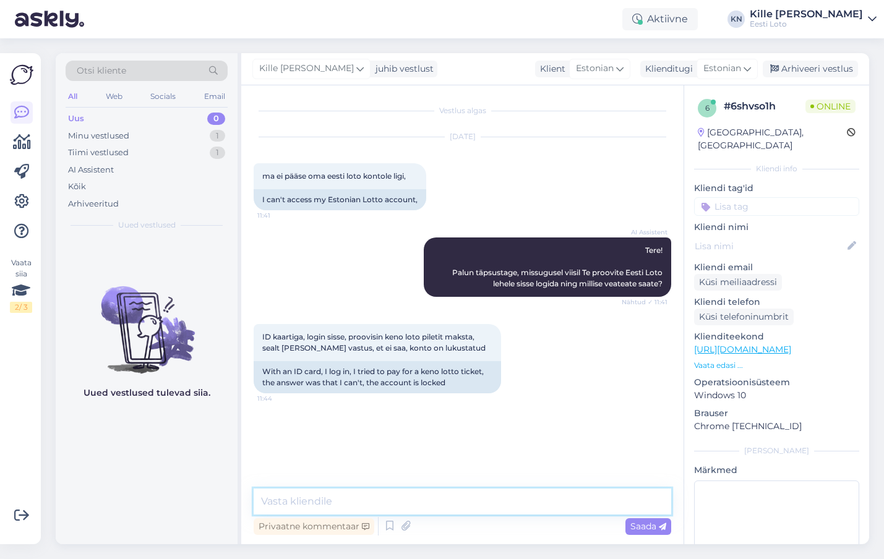
click at [456, 502] on textarea at bounding box center [462, 502] width 417 height 26
type textarea "Täpsemaks kontrollimiseks teatage palun enda isikukood."
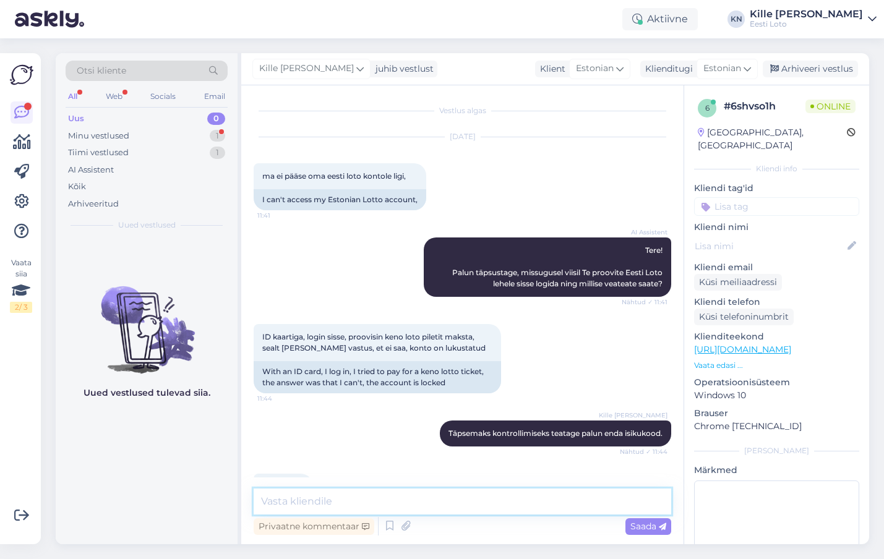
scroll to position [36, 0]
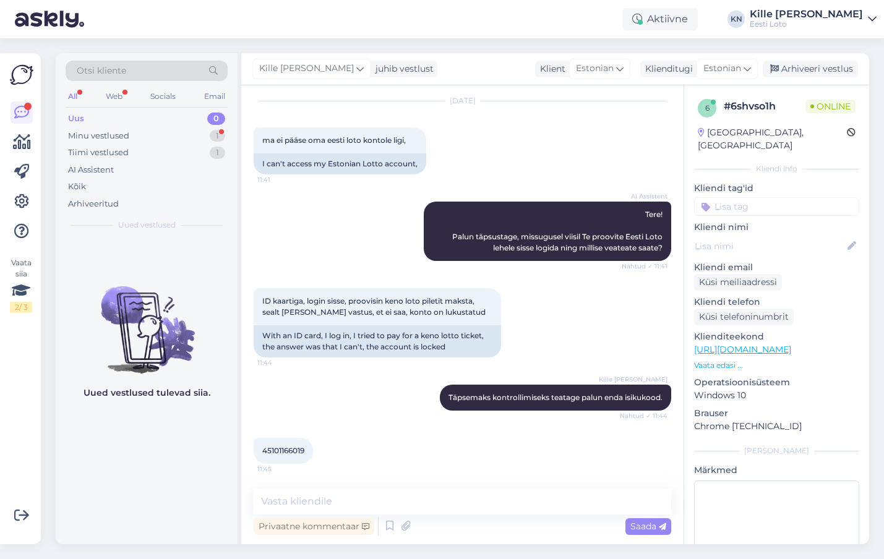
click at [283, 451] on span "45101166019" at bounding box center [283, 450] width 42 height 9
copy span "45101166019"
click at [362, 509] on textarea at bounding box center [462, 502] width 417 height 26
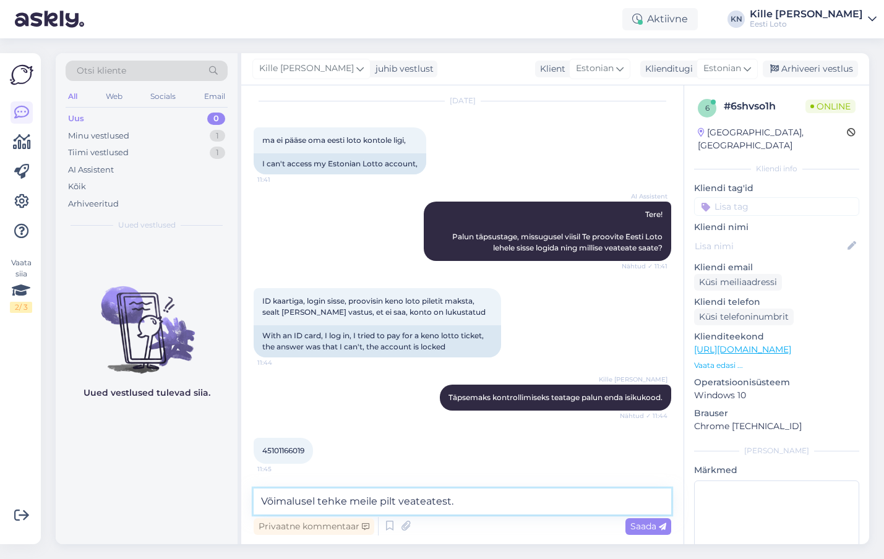
click at [261, 498] on textarea "Võimalusel tehke meile pilt veateatest." at bounding box center [462, 502] width 417 height 26
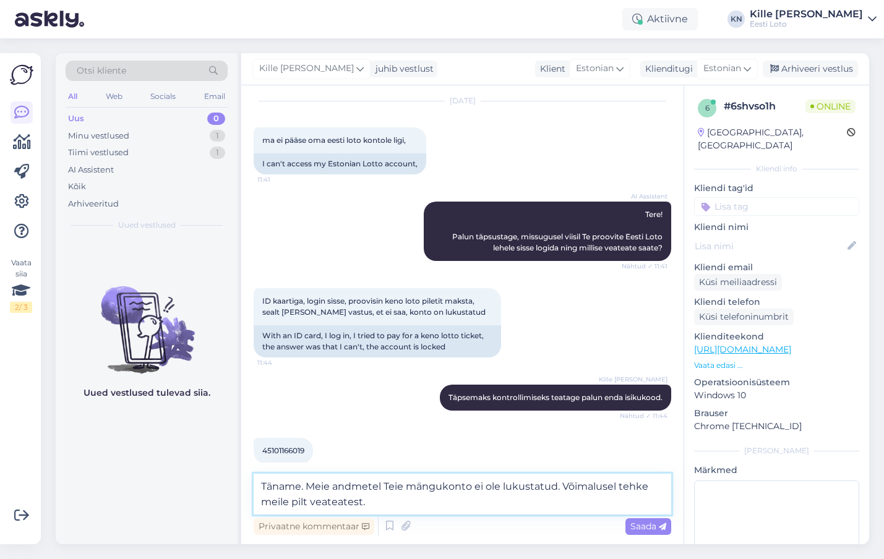
click at [630, 490] on textarea "Täname. Meie andmetel Teie mängukonto ei ole lukustatud. Võimalusel tehke meile…" at bounding box center [462, 494] width 417 height 41
type textarea "Täname. Meie andmetel Teie mängukonto ei ole lukustatud. Võimalusel saatke meil…"
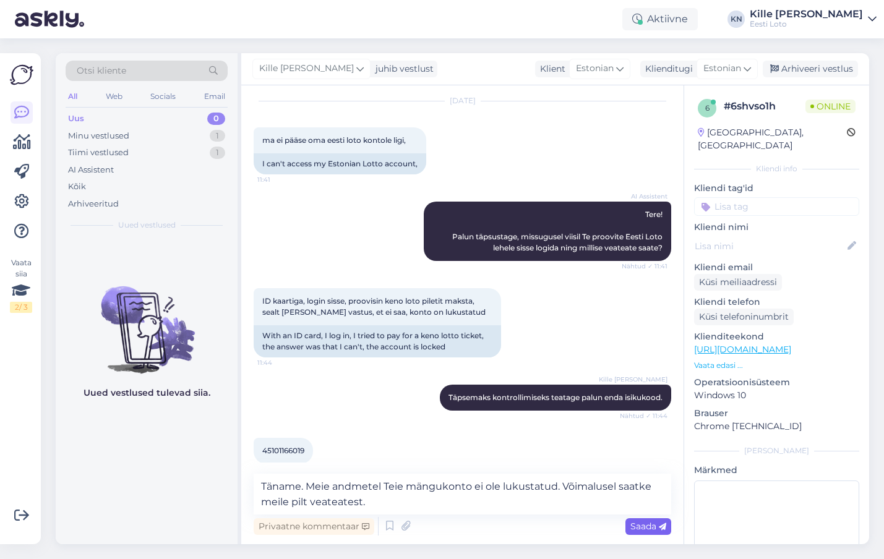
click at [643, 533] on div "Saada" at bounding box center [648, 526] width 46 height 17
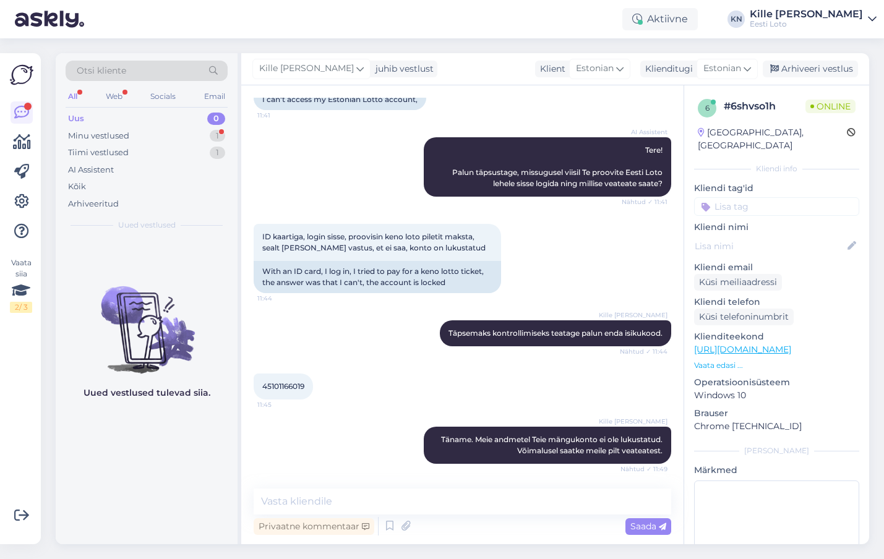
scroll to position [153, 0]
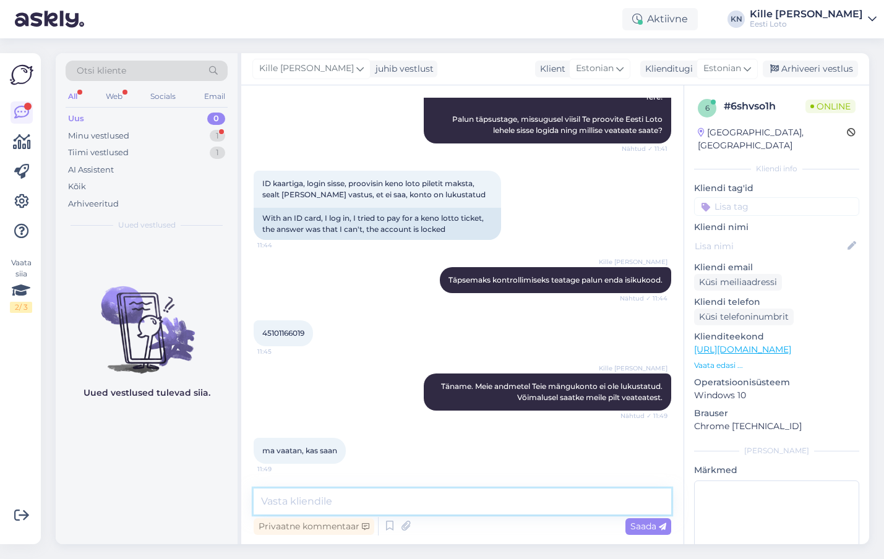
click at [351, 501] on textarea at bounding box center [462, 502] width 417 height 26
click at [139, 137] on div "Minu vestlused 1" at bounding box center [147, 135] width 162 height 17
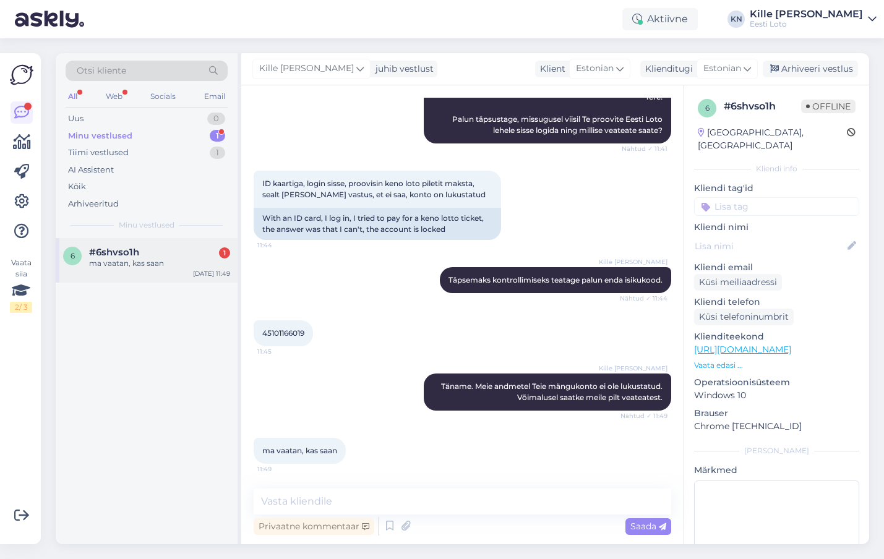
click at [142, 248] on div "#6shvso1h 1" at bounding box center [159, 252] width 141 height 11
